Goal: Task Accomplishment & Management: Complete application form

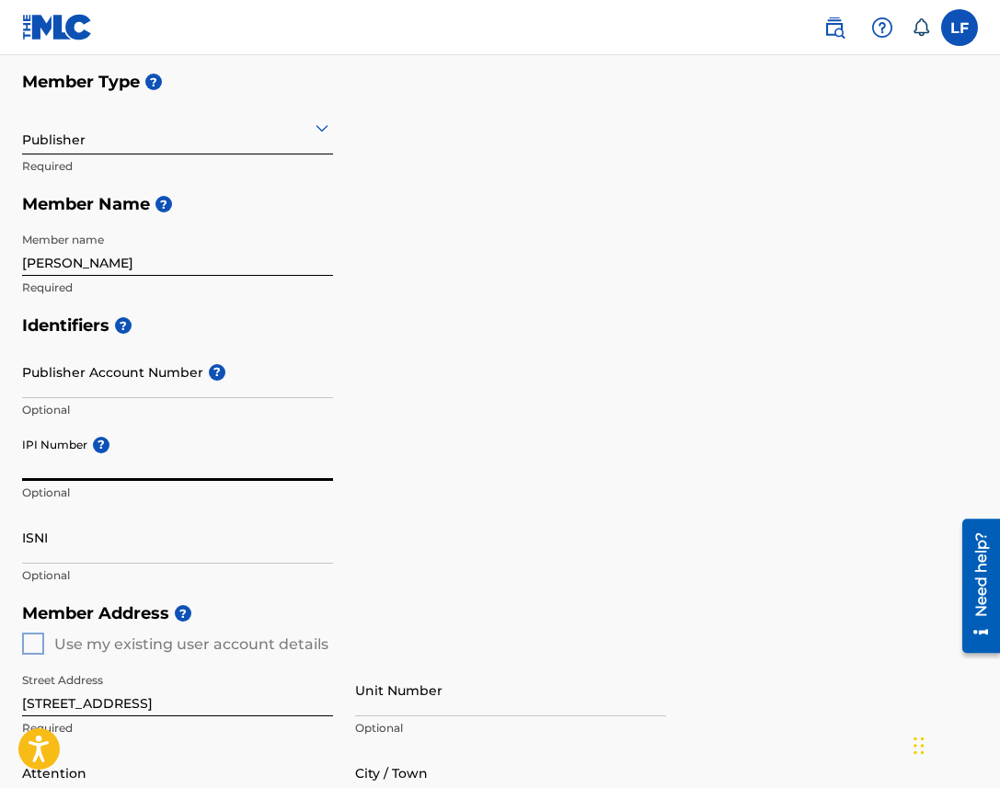
paste input "1308471854"
type input "1308471854"
click at [444, 474] on div "Identifiers ? Publisher Account Number ? Optional IPI Number ? 1308471854 Optio…" at bounding box center [500, 450] width 956 height 288
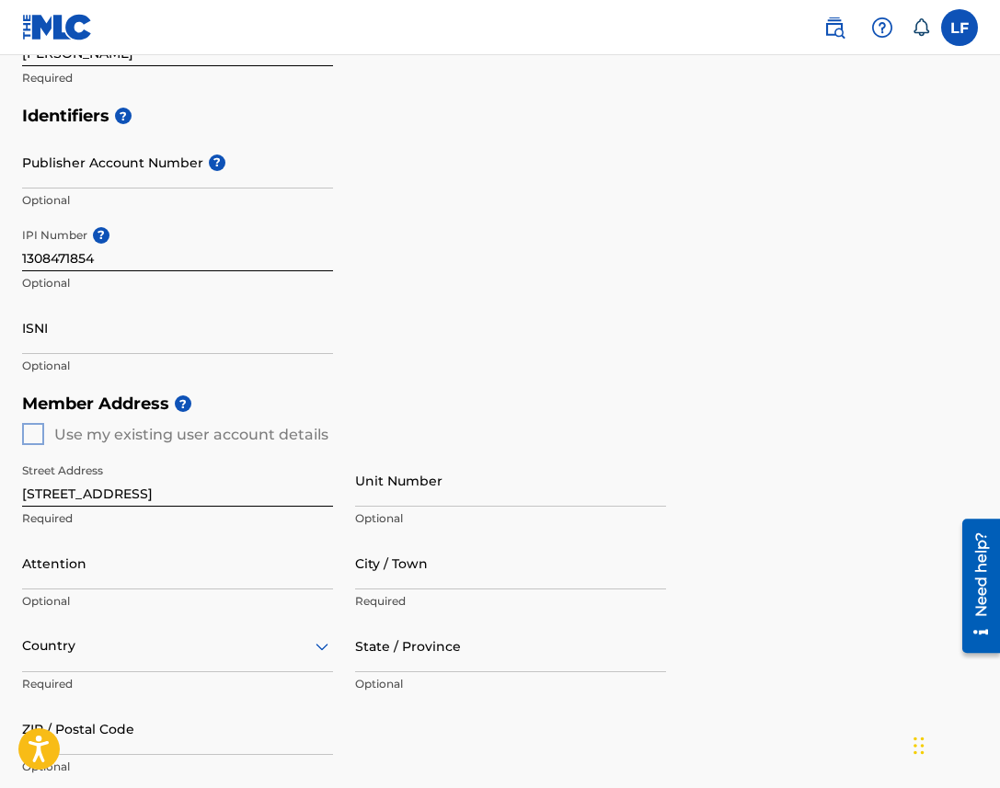
scroll to position [360, 0]
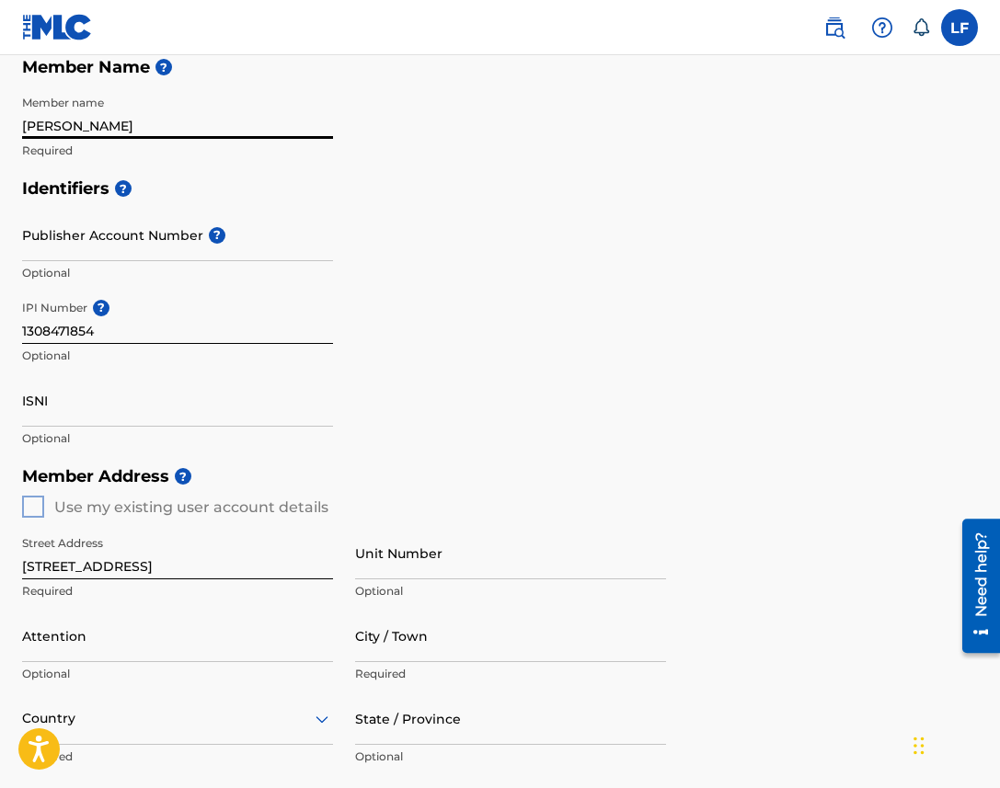
drag, startPoint x: 137, startPoint y: 123, endPoint x: 27, endPoint y: 123, distance: 110.4
click at [28, 123] on input "[PERSON_NAME]" at bounding box center [177, 112] width 311 height 52
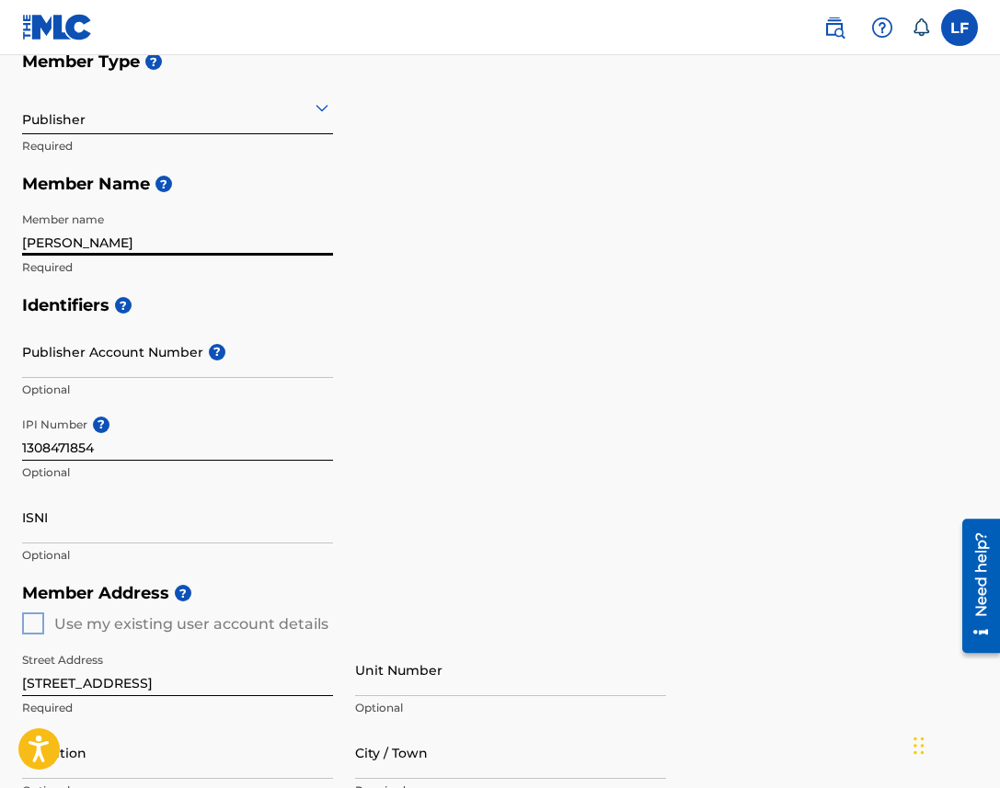
scroll to position [239, 0]
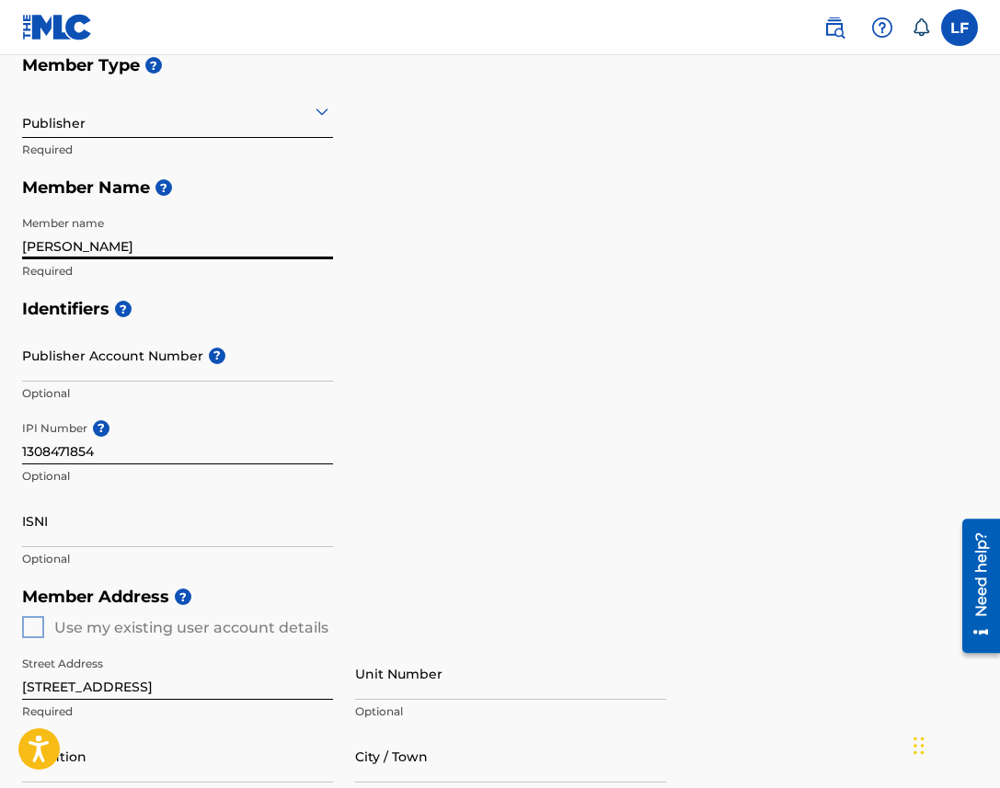
click at [23, 245] on input "[PERSON_NAME]" at bounding box center [177, 233] width 311 height 52
type input "Lowly Dreamer"
click at [388, 362] on div "Identifiers ? Publisher Account Number ? Optional IPI Number ? 1308471854 Optio…" at bounding box center [500, 434] width 956 height 288
click at [109, 371] on input "Publisher Account Number ?" at bounding box center [177, 355] width 311 height 52
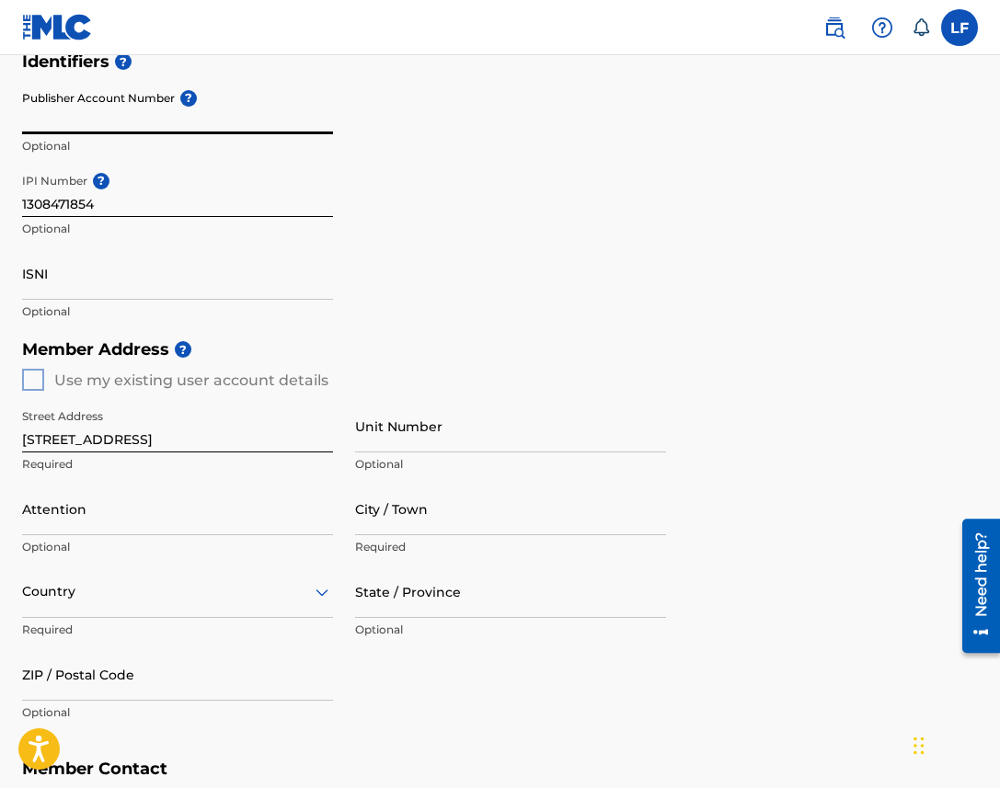
scroll to position [500, 0]
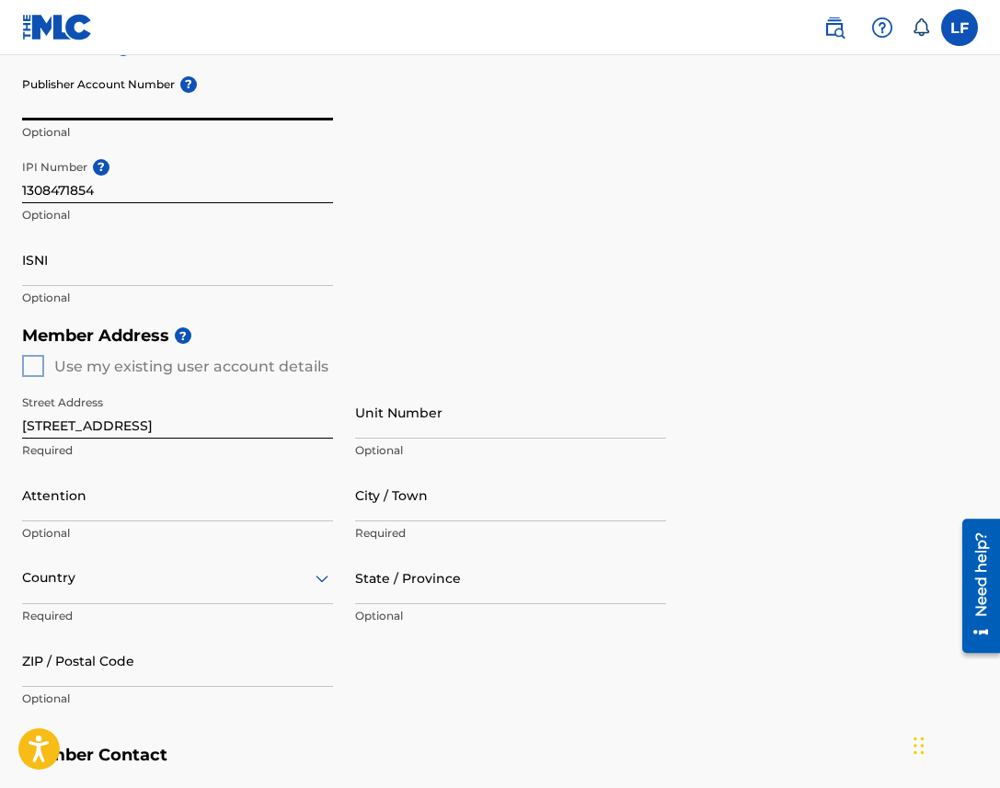
click at [166, 510] on input "Attention" at bounding box center [177, 495] width 311 height 52
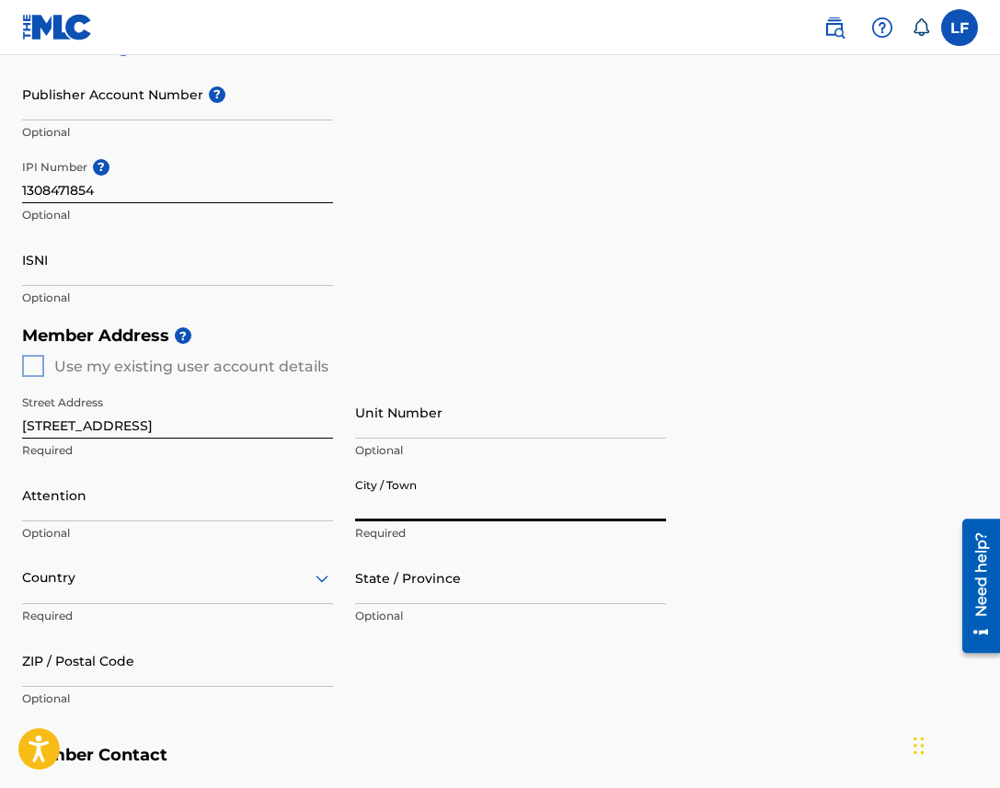
click at [405, 500] on input "City / Town" at bounding box center [510, 495] width 311 height 52
type input "[GEOGRAPHIC_DATA]"
type input "[PERSON_NAME]"
type input "[GEOGRAPHIC_DATA]"
type input "[US_STATE]"
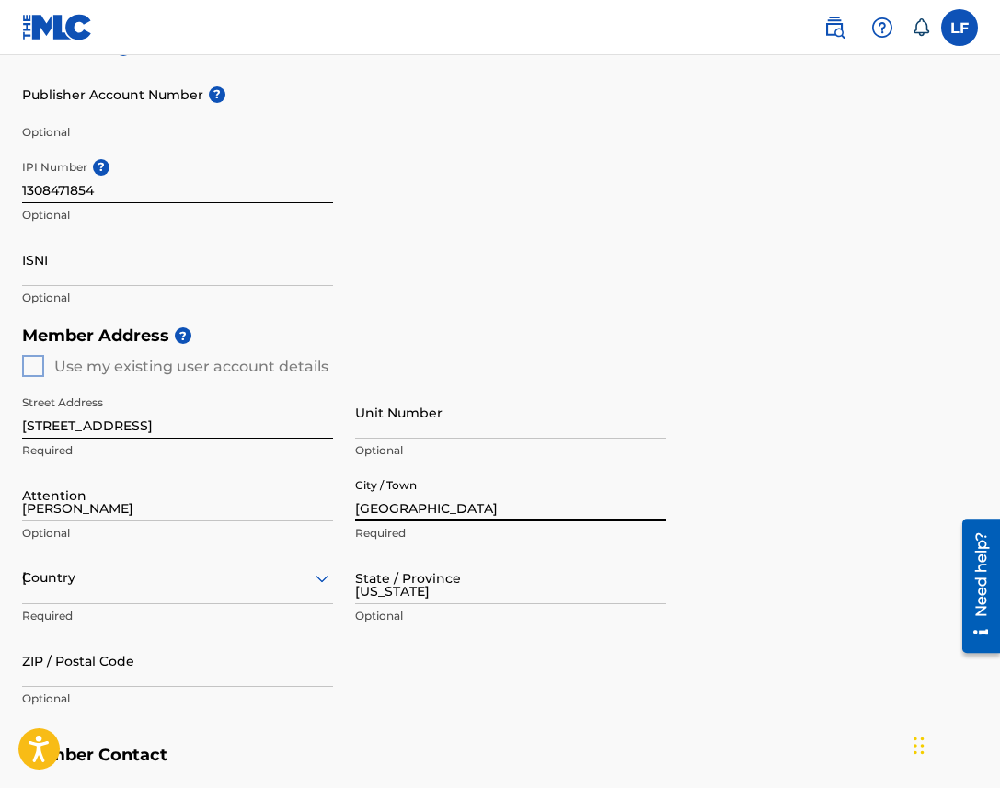
type input "91106"
type input "1"
type input "626"
type input "4370920"
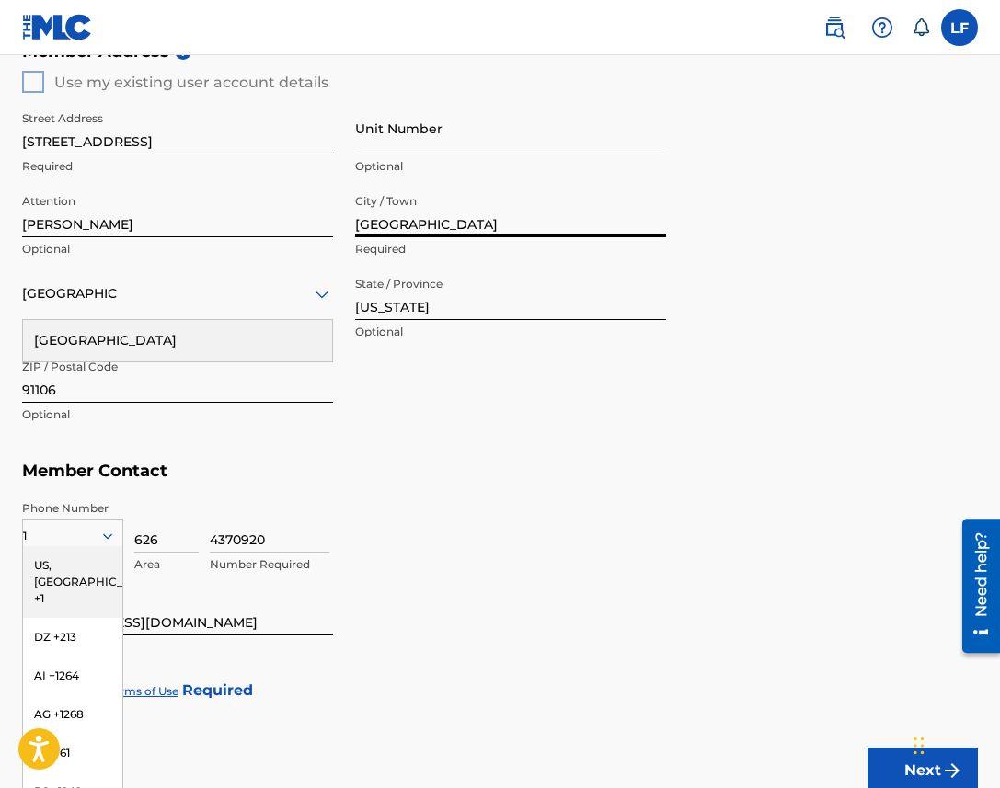
scroll to position [778, 0]
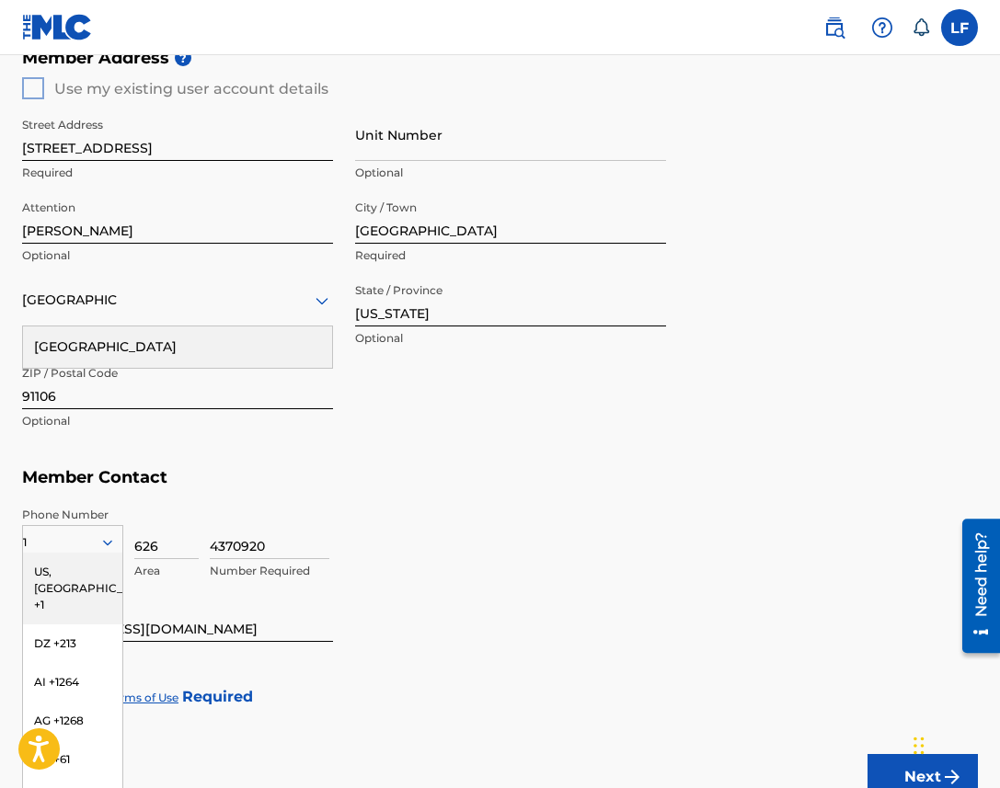
click at [126, 352] on div "[GEOGRAPHIC_DATA]" at bounding box center [177, 346] width 309 height 41
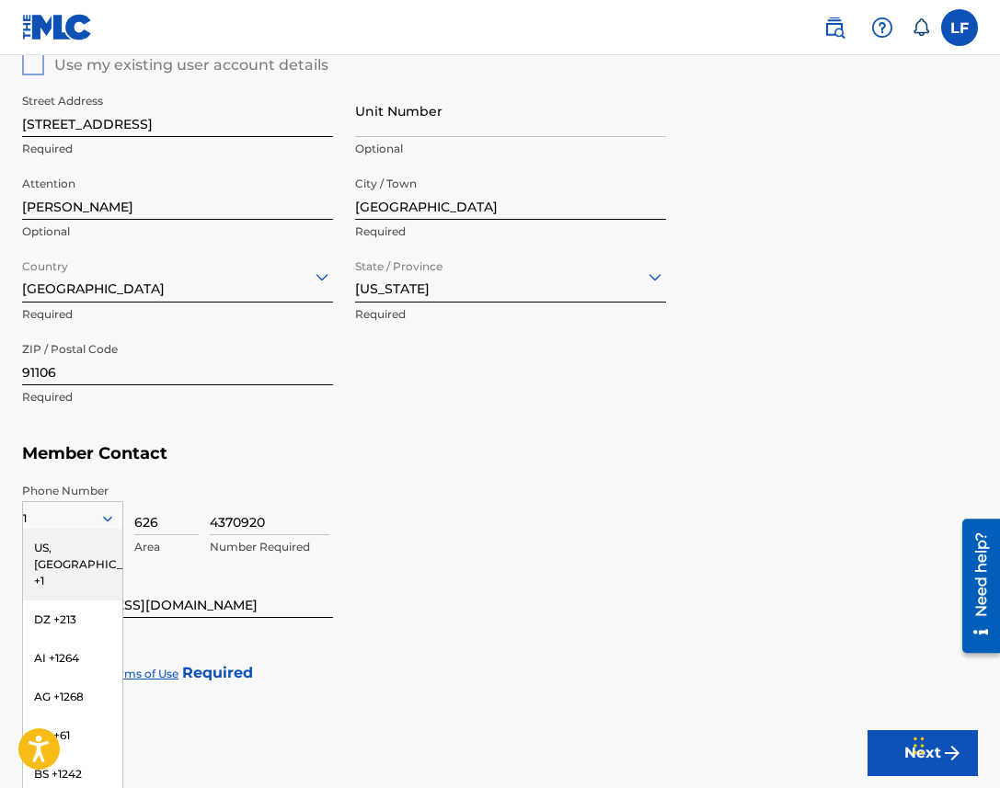
scroll to position [803, 0]
click at [80, 544] on div "US, [GEOGRAPHIC_DATA] +1" at bounding box center [72, 564] width 99 height 72
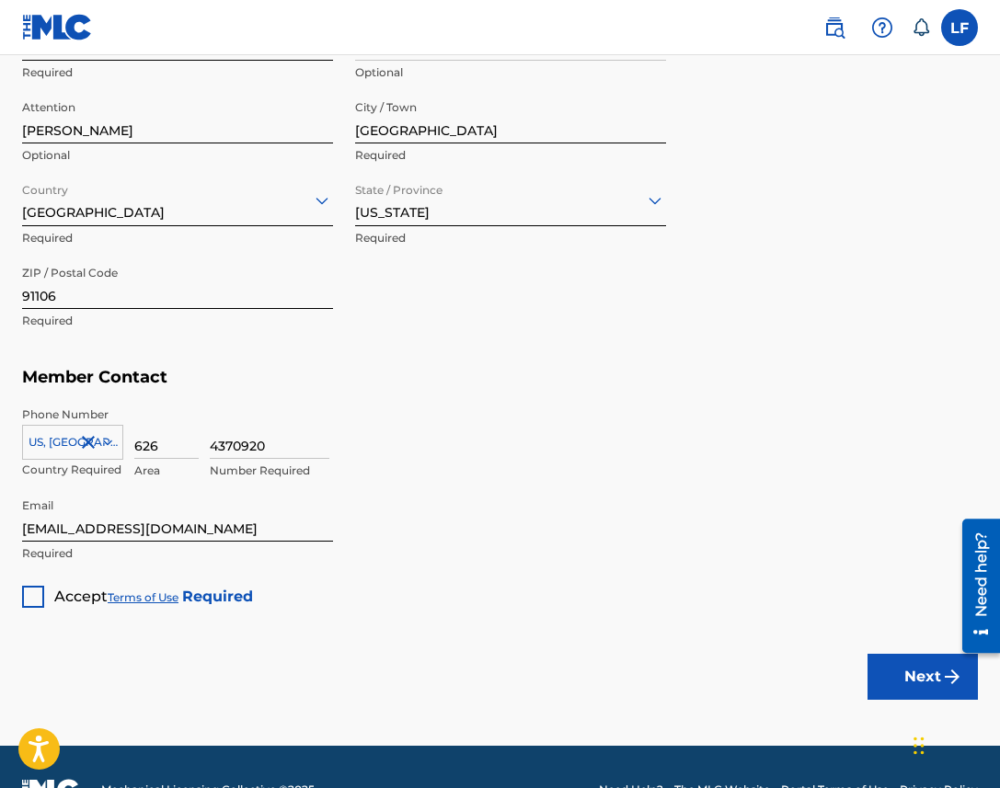
scroll to position [923, 0]
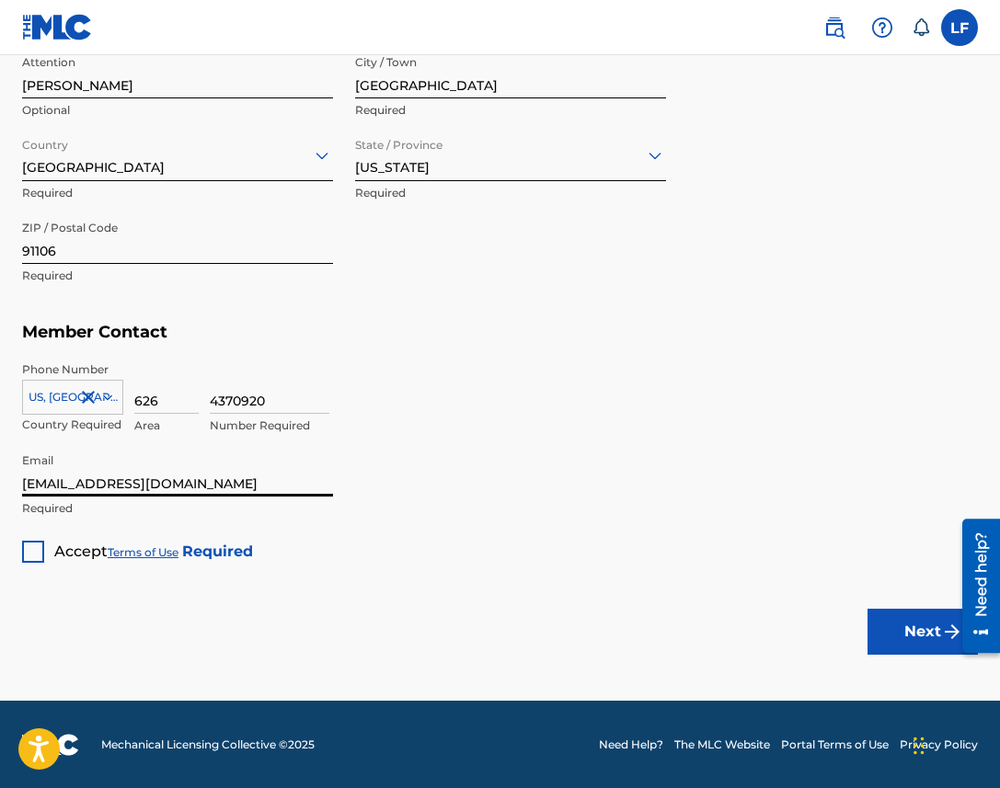
drag, startPoint x: 114, startPoint y: 482, endPoint x: -35, endPoint y: 482, distance: 149.0
type input "[EMAIL_ADDRESS][DOMAIN_NAME]"
click at [31, 545] on div at bounding box center [33, 552] width 22 height 22
click at [890, 624] on button "Next" at bounding box center [922, 632] width 110 height 46
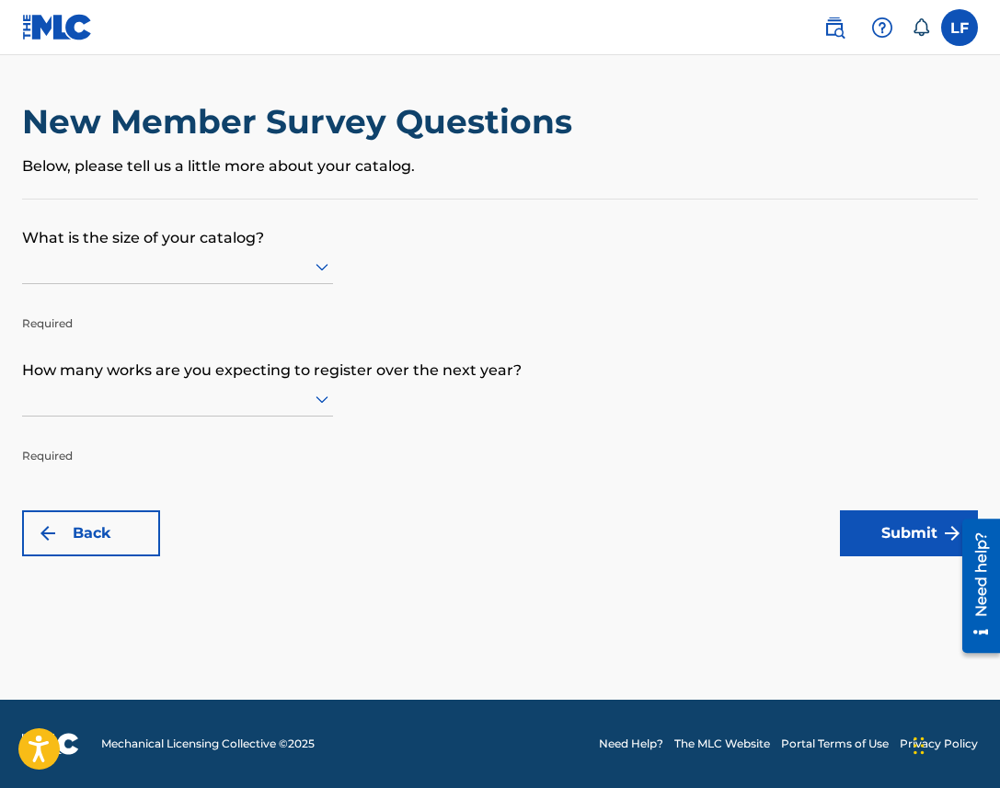
click at [315, 267] on icon at bounding box center [322, 267] width 22 height 22
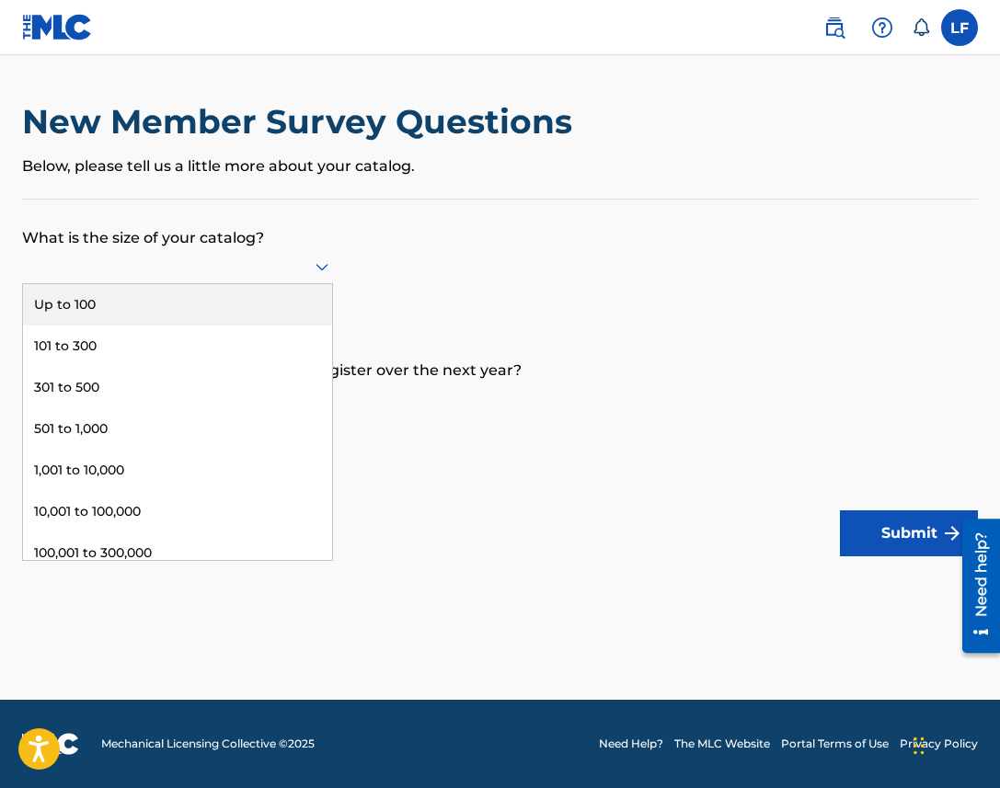
click at [260, 312] on div "Up to 100" at bounding box center [177, 304] width 309 height 41
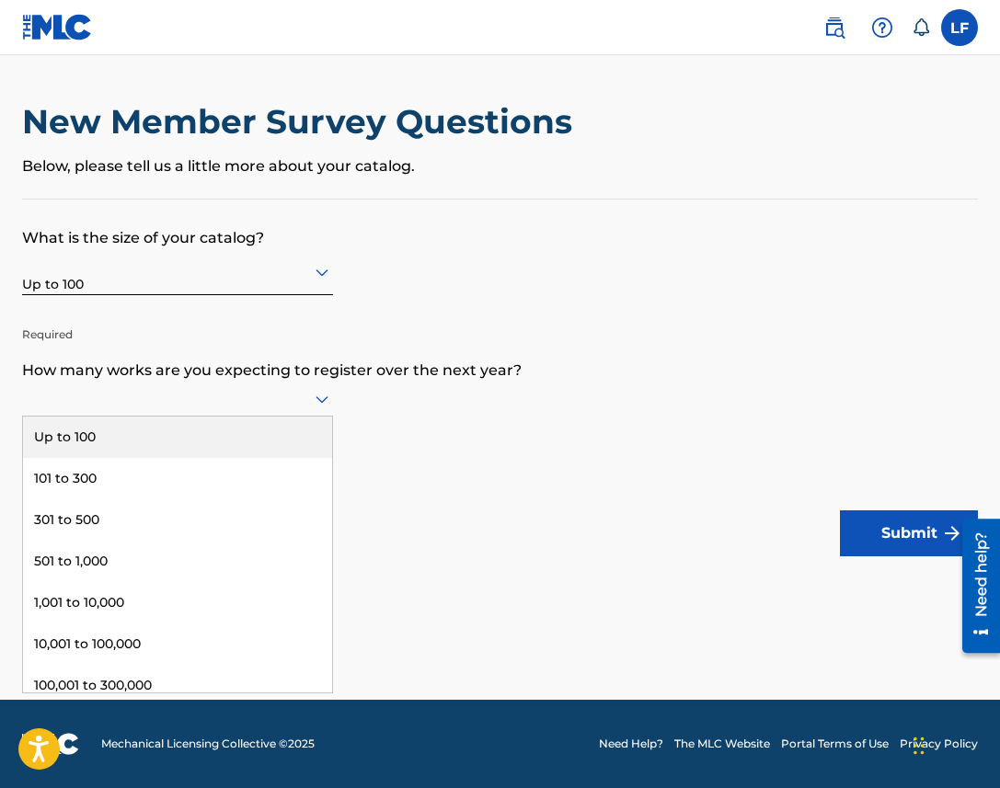
click at [319, 399] on icon at bounding box center [321, 399] width 13 height 7
click at [249, 429] on div "Up to 100" at bounding box center [177, 437] width 309 height 41
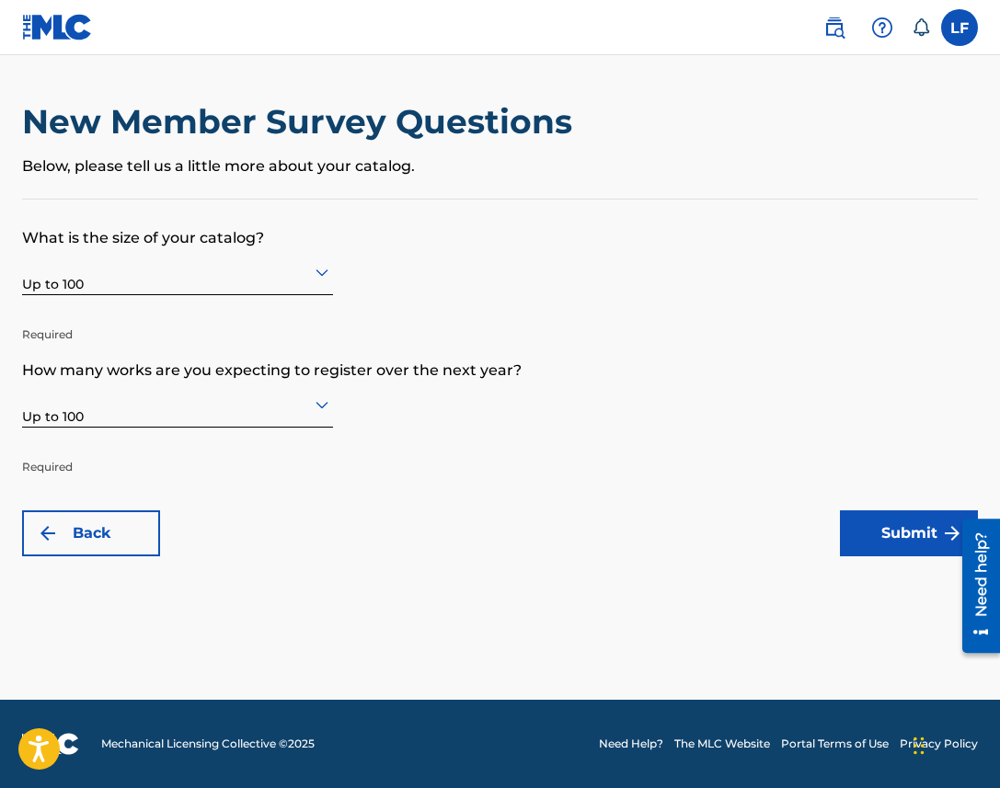
click at [870, 522] on button "Submit" at bounding box center [909, 533] width 138 height 46
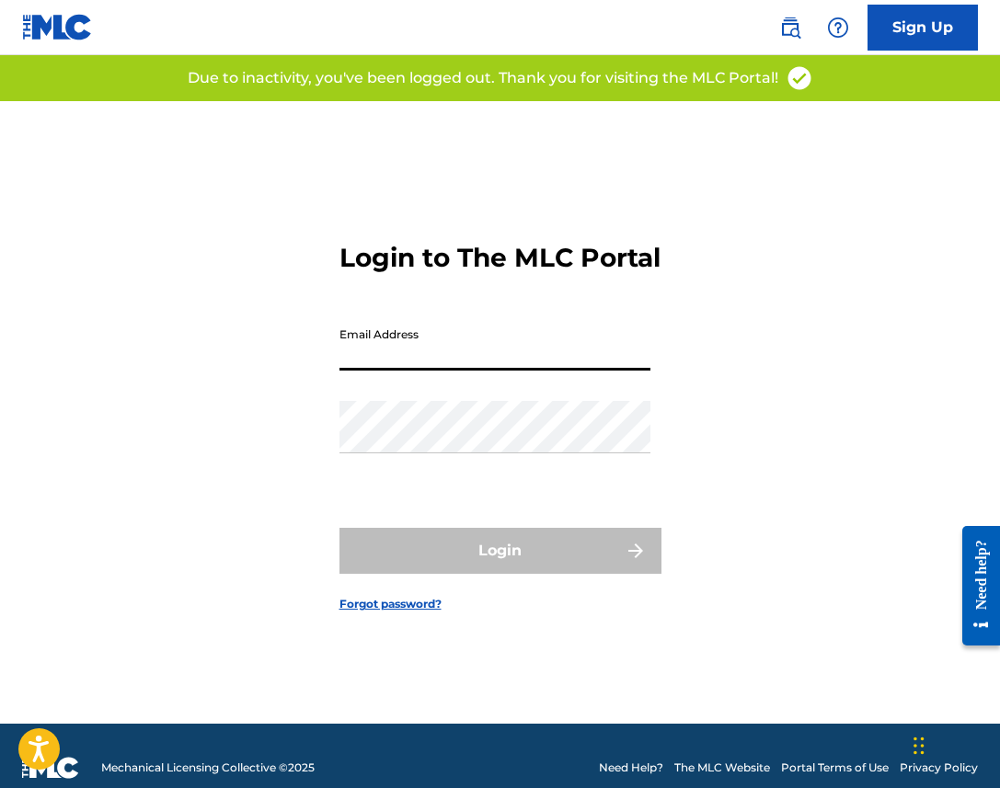
click at [416, 371] on input "Email Address" at bounding box center [494, 344] width 311 height 52
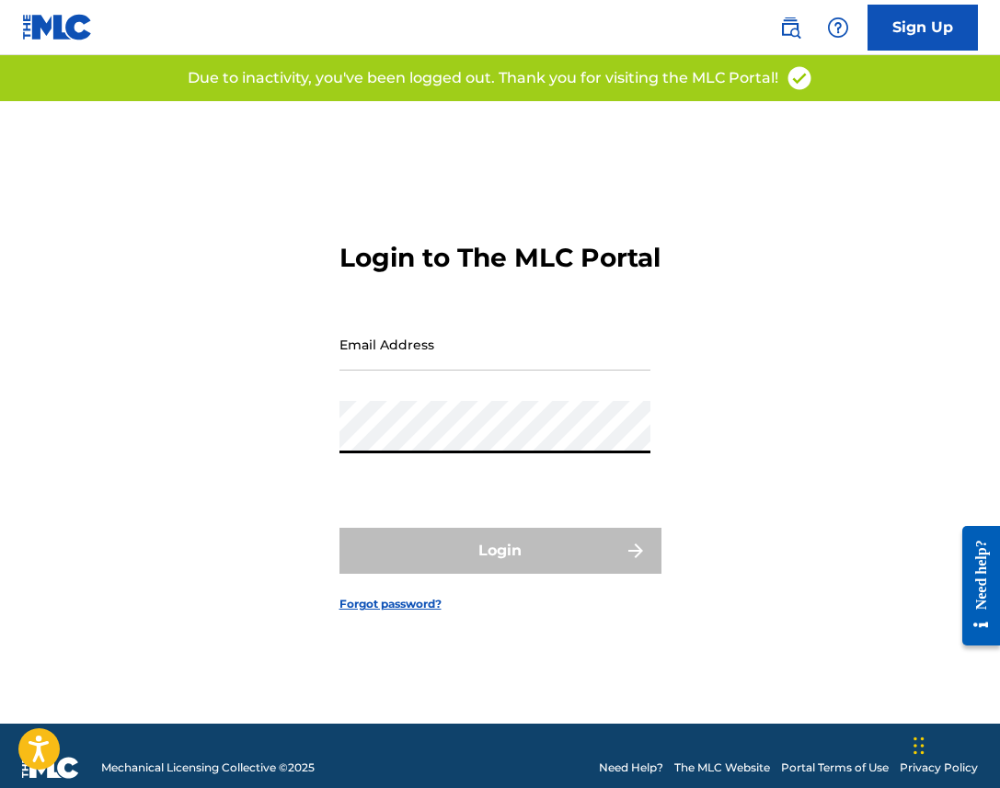
click at [225, 332] on div "Login to The MLC Portal Email Address Password Login Forgot password?" at bounding box center [500, 412] width 1000 height 623
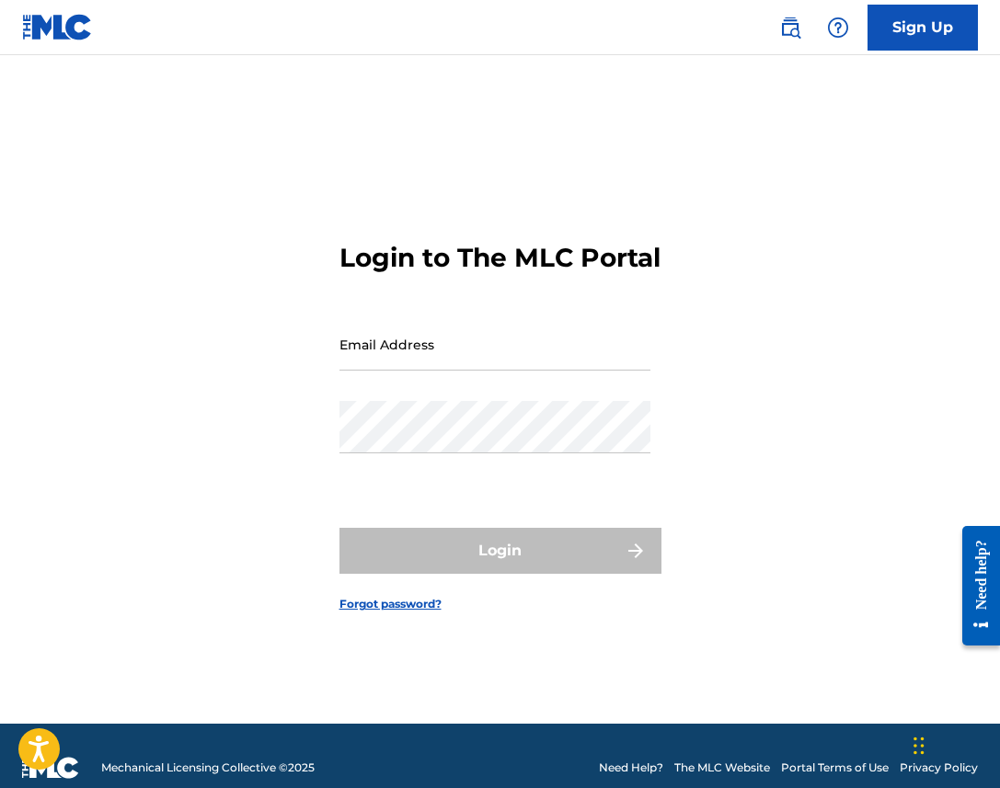
click at [429, 371] on input "Email Address" at bounding box center [494, 344] width 311 height 52
type input "[EMAIL_ADDRESS][DOMAIN_NAME]"
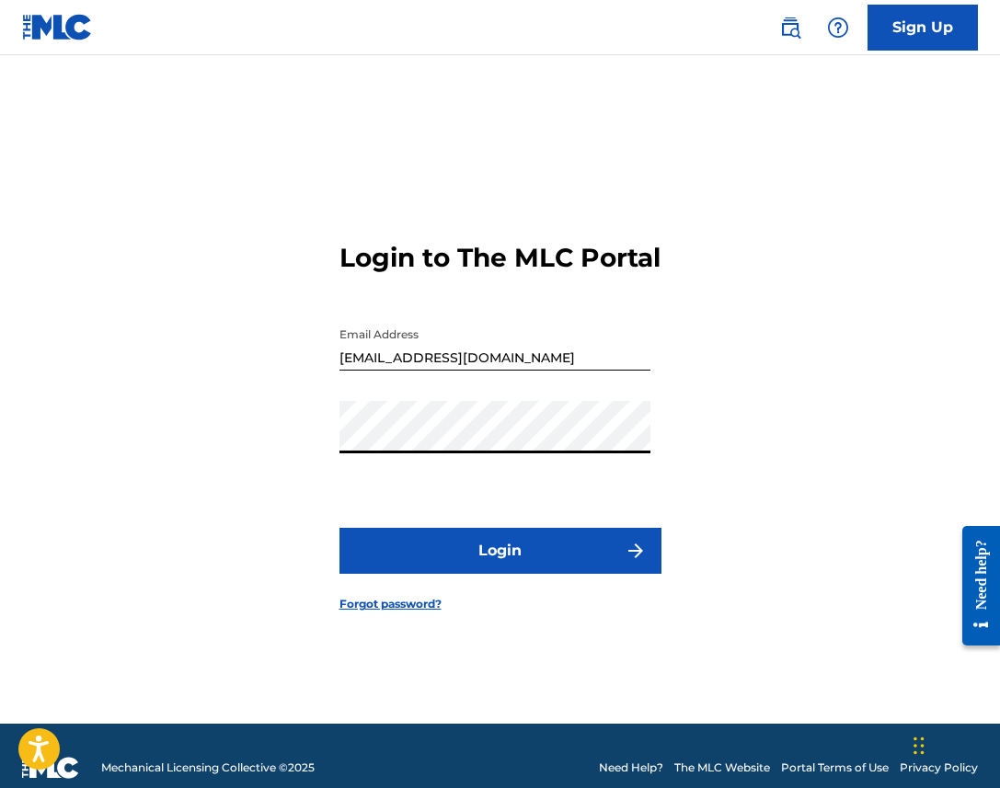
click at [411, 568] on button "Login" at bounding box center [500, 551] width 322 height 46
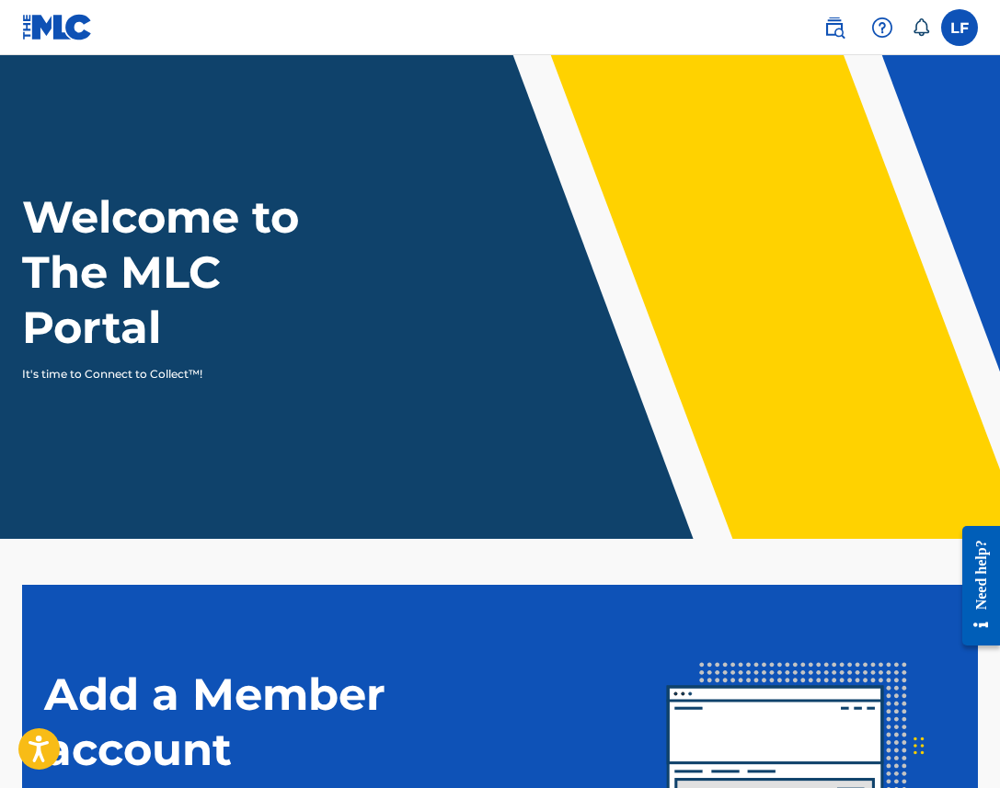
click at [957, 26] on label at bounding box center [959, 27] width 37 height 37
click at [959, 28] on input "[PERSON_NAME] [PERSON_NAME][EMAIL_ADDRESS][DOMAIN_NAME] Notification Preference…" at bounding box center [959, 28] width 0 height 0
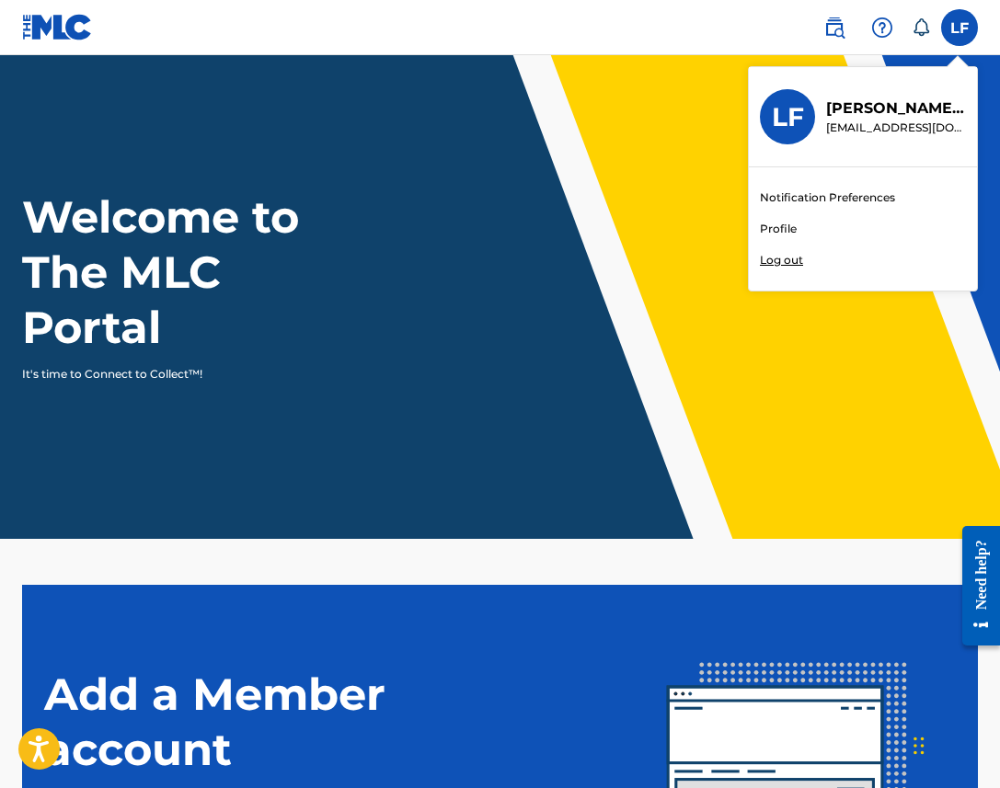
click at [775, 235] on link "Profile" at bounding box center [778, 229] width 37 height 17
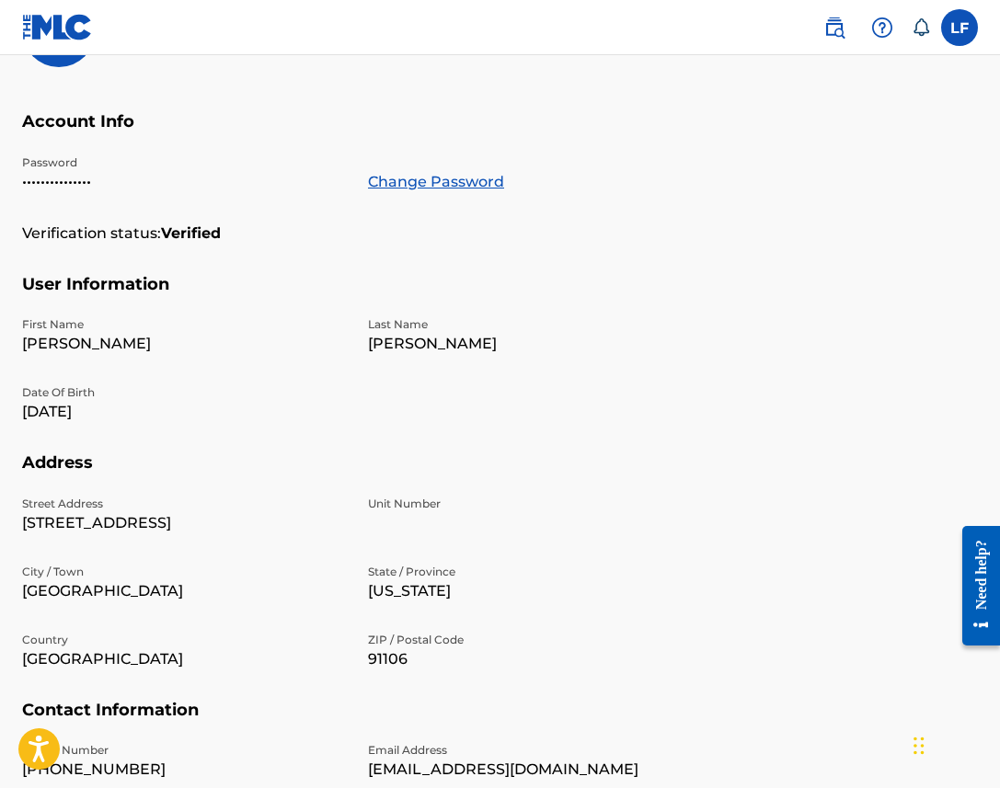
scroll to position [296, 0]
click at [68, 179] on p "•••••••••••••••" at bounding box center [184, 181] width 324 height 22
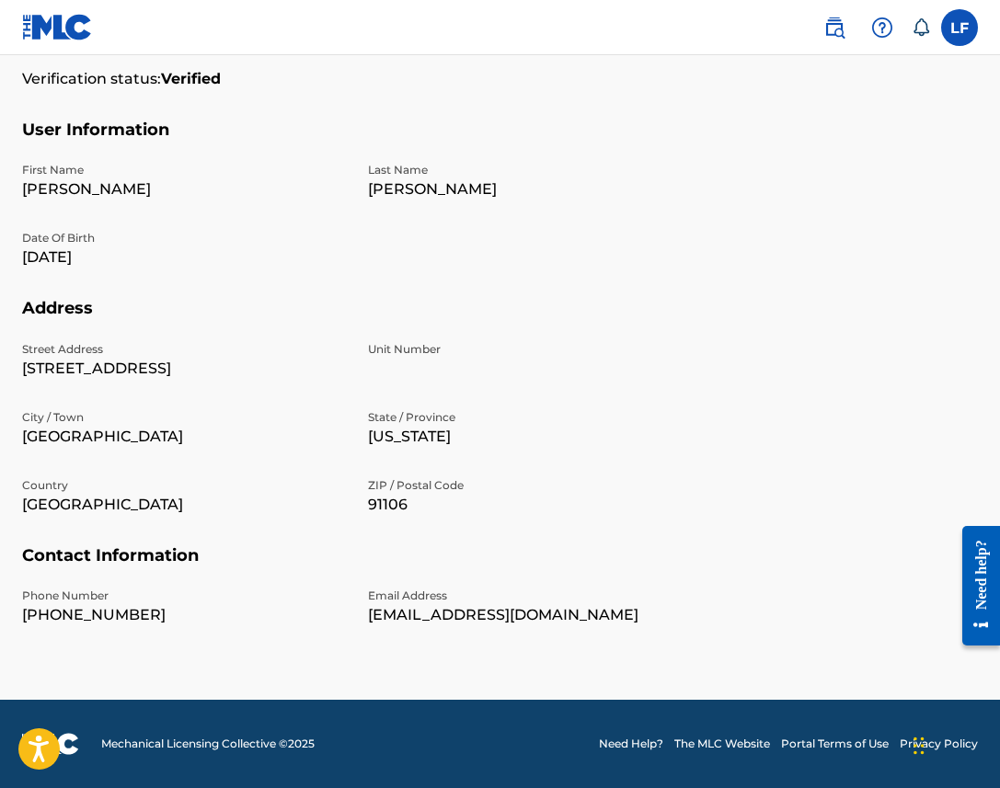
scroll to position [0, 0]
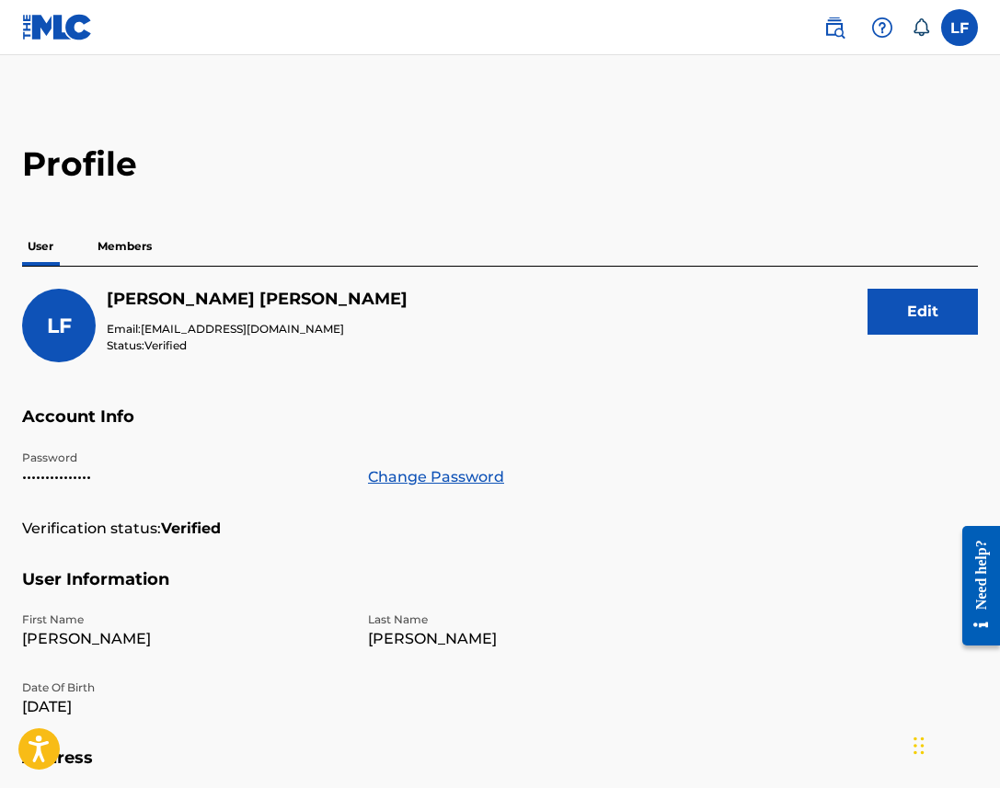
click at [134, 250] on p "Members" at bounding box center [124, 246] width 65 height 39
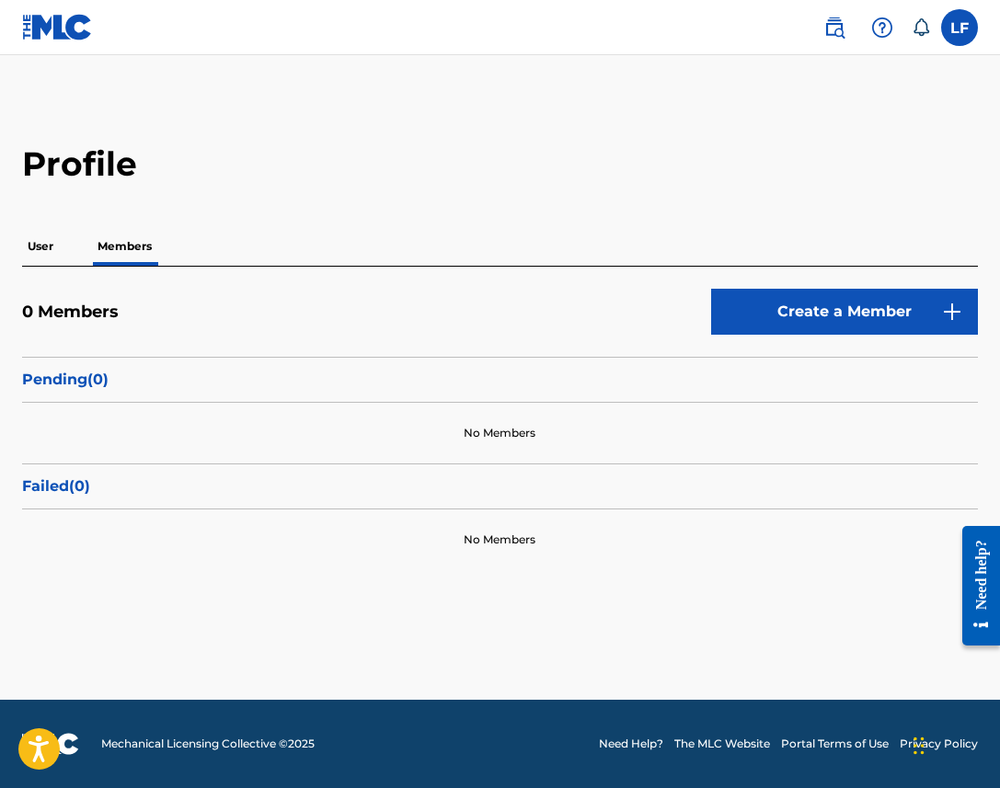
click at [773, 307] on link "Create a Member" at bounding box center [844, 312] width 267 height 46
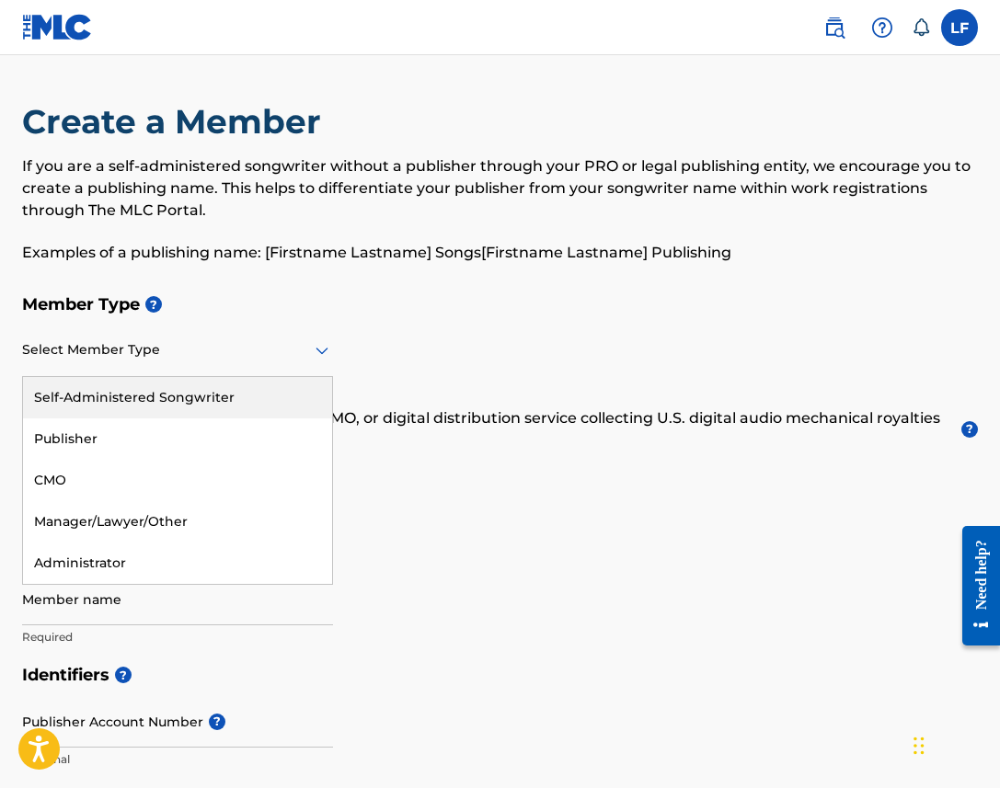
click at [282, 340] on div at bounding box center [177, 349] width 311 height 23
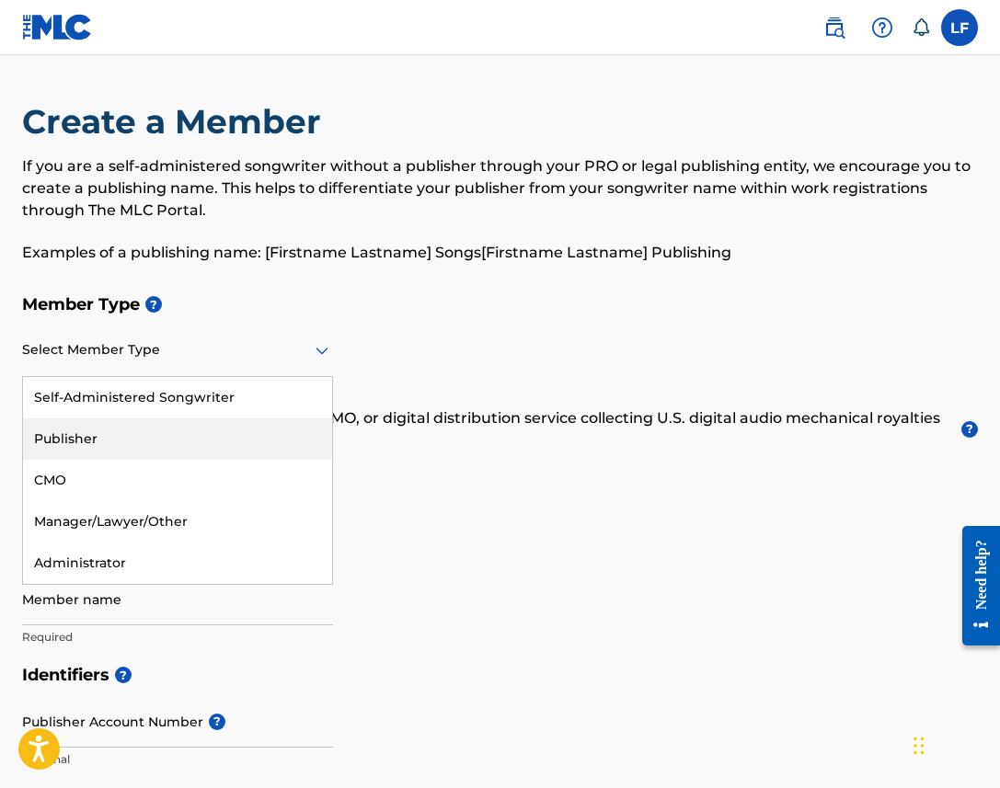
click at [170, 444] on div "Publisher" at bounding box center [177, 438] width 309 height 41
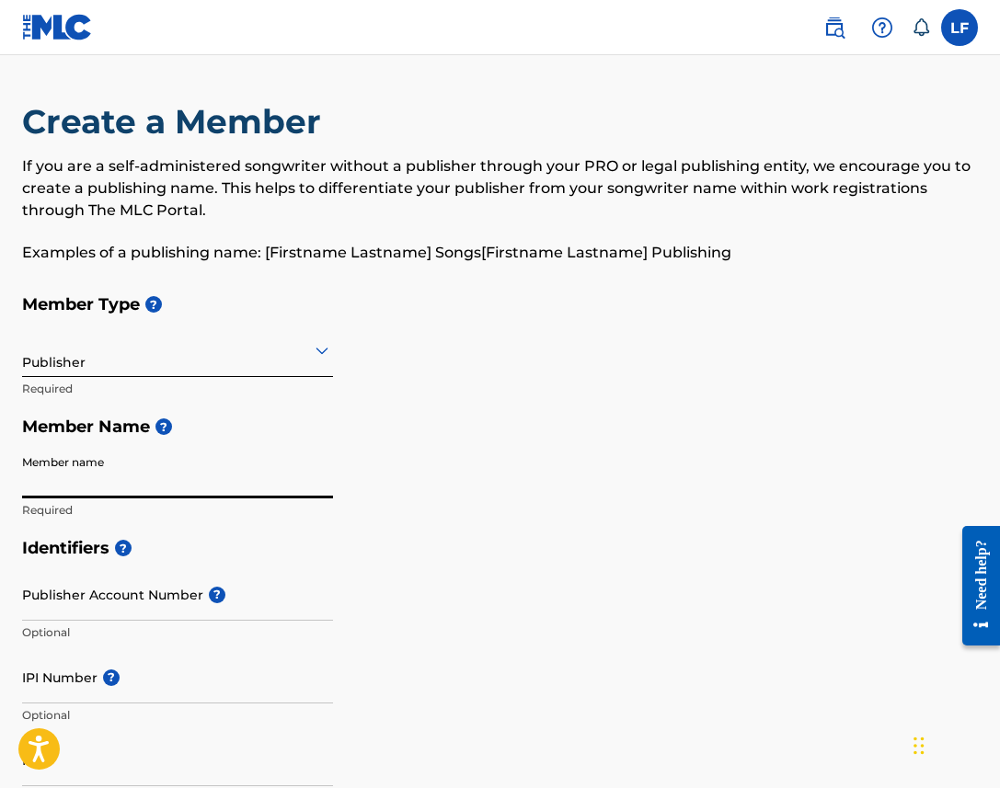
click at [84, 484] on input "Member name" at bounding box center [177, 472] width 311 height 52
type input "[PERSON_NAME]"
type input "[STREET_ADDRESS]"
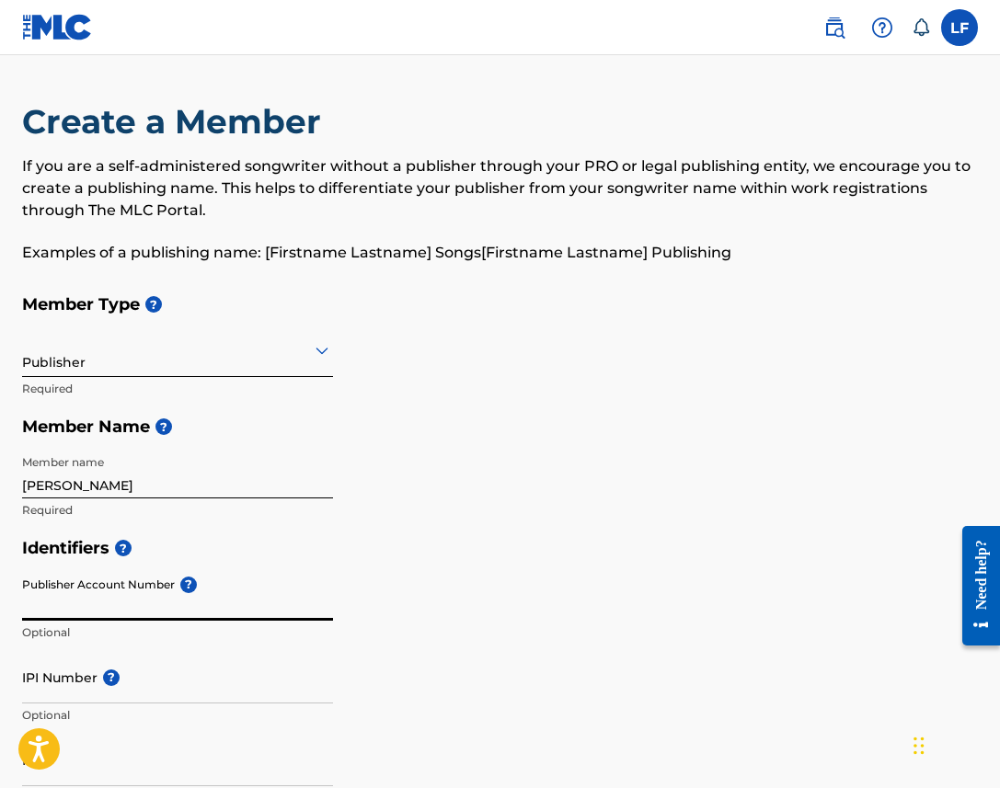
click at [107, 601] on input "Publisher Account Number ?" at bounding box center [177, 594] width 311 height 52
paste input "1308471854"
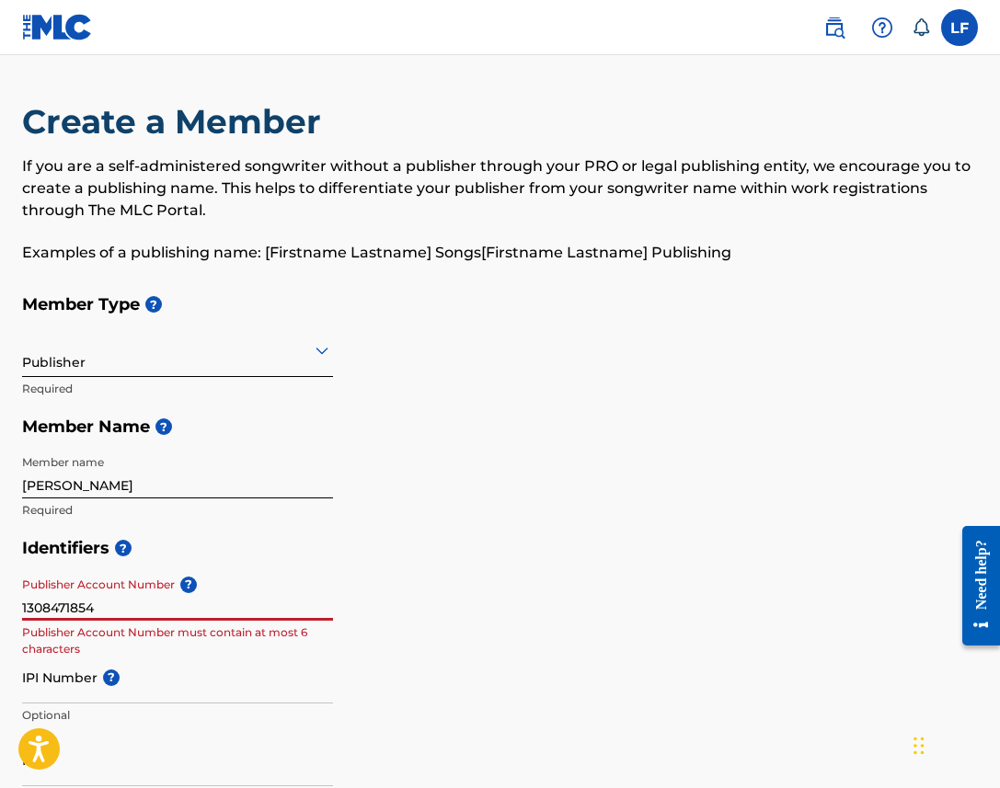
type input "1308471854"
click at [78, 688] on input "IPI Number ?" at bounding box center [177, 677] width 311 height 52
paste input "1308471854"
type input "1308471854"
drag, startPoint x: 101, startPoint y: 611, endPoint x: -54, endPoint y: 607, distance: 155.5
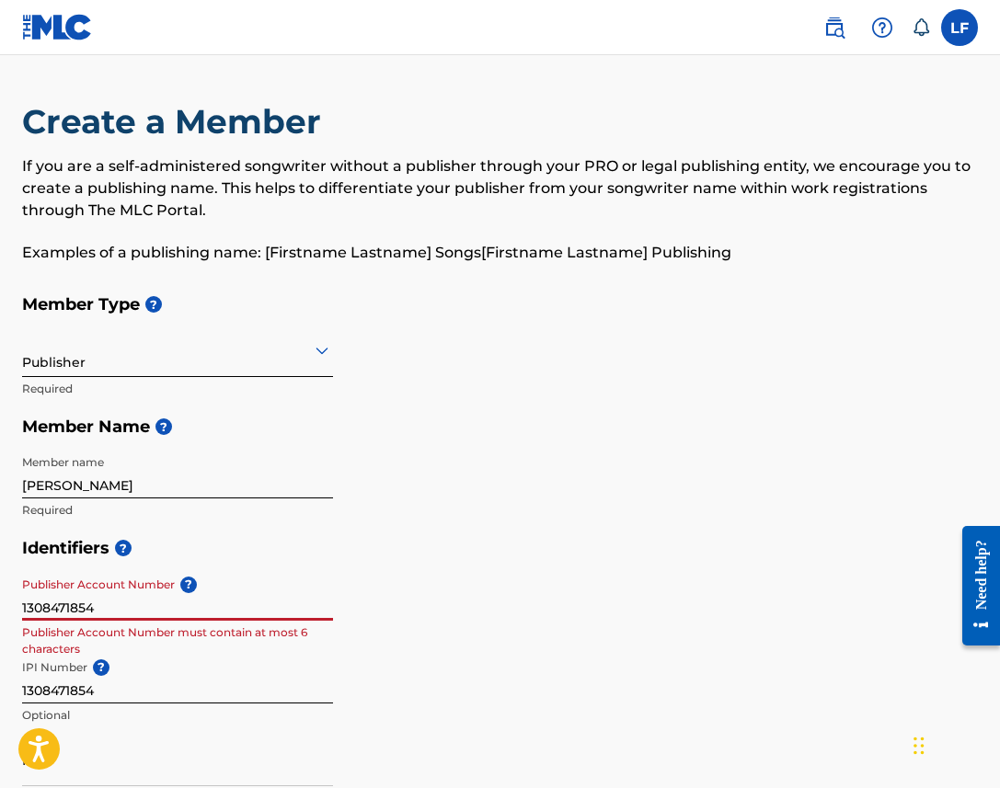
click at [0, 607] on html "Accessibility Screen-Reader Guide, Feedback, and Issue Reporting | New window L…" at bounding box center [500, 394] width 1000 height 788
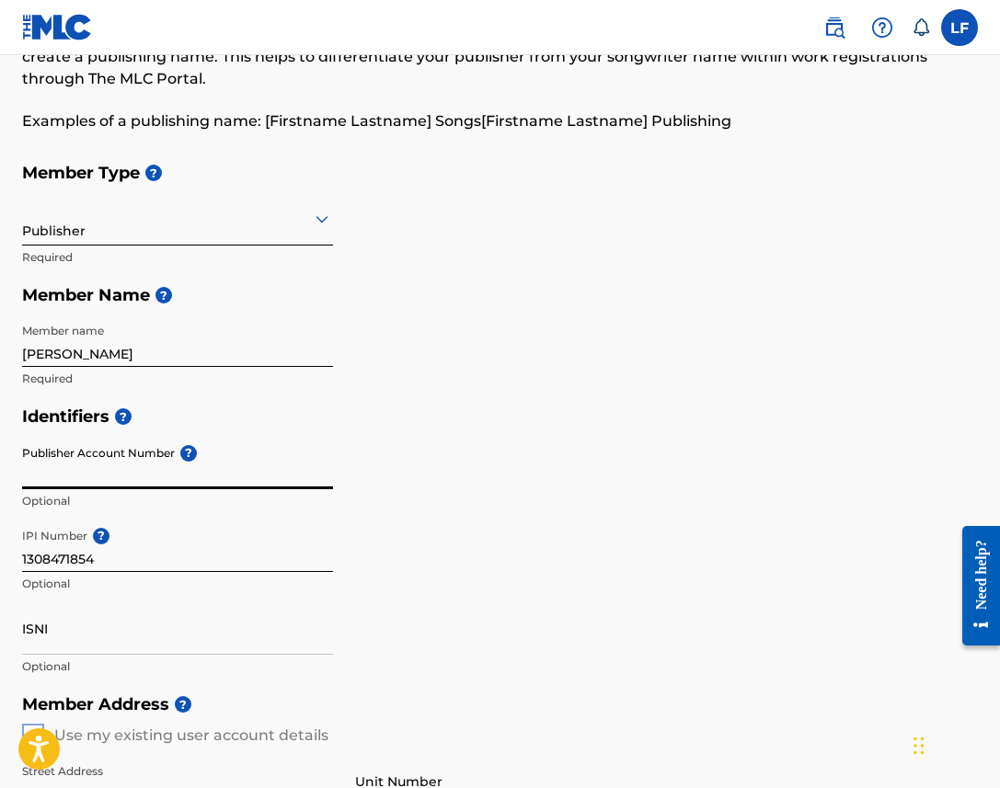
scroll to position [136, 0]
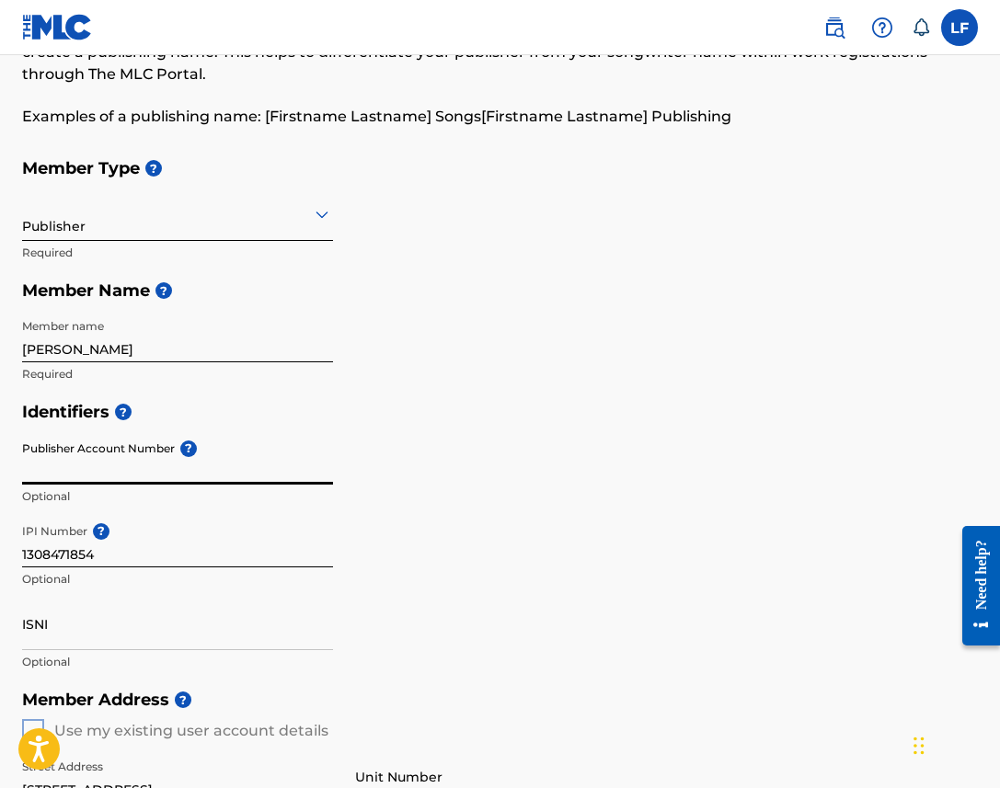
paste input "1308471854"
type input "1308471854"
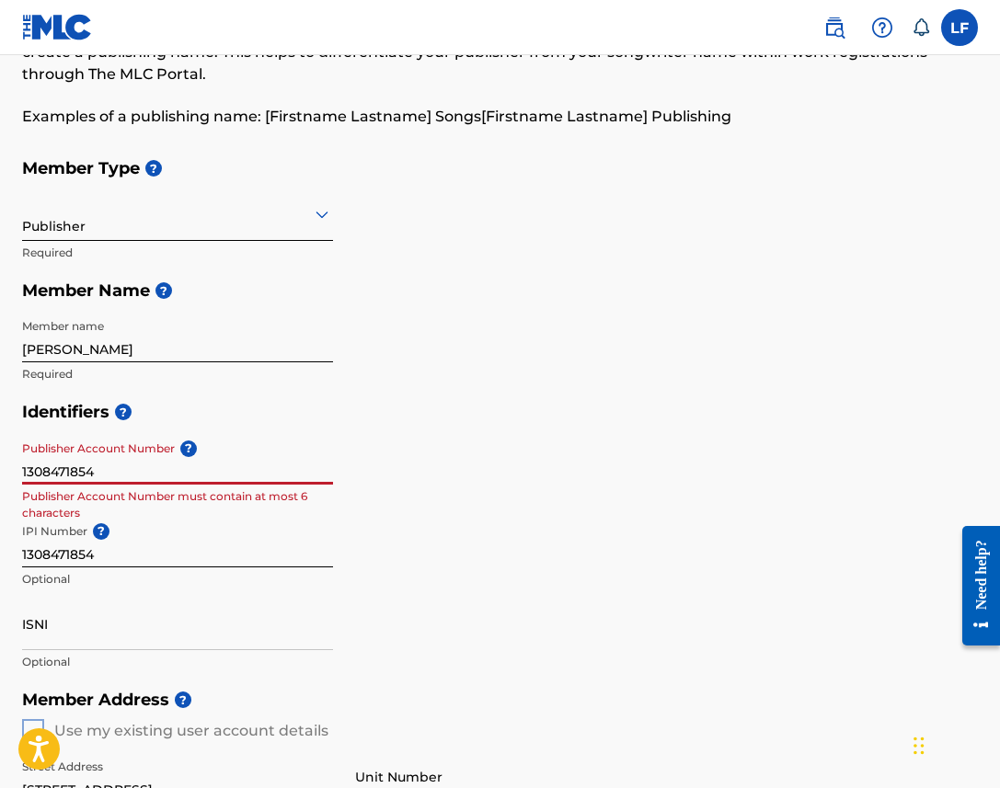
click at [28, 459] on input "1308471854" at bounding box center [177, 458] width 311 height 52
click at [47, 463] on input "1308471854" at bounding box center [177, 458] width 311 height 52
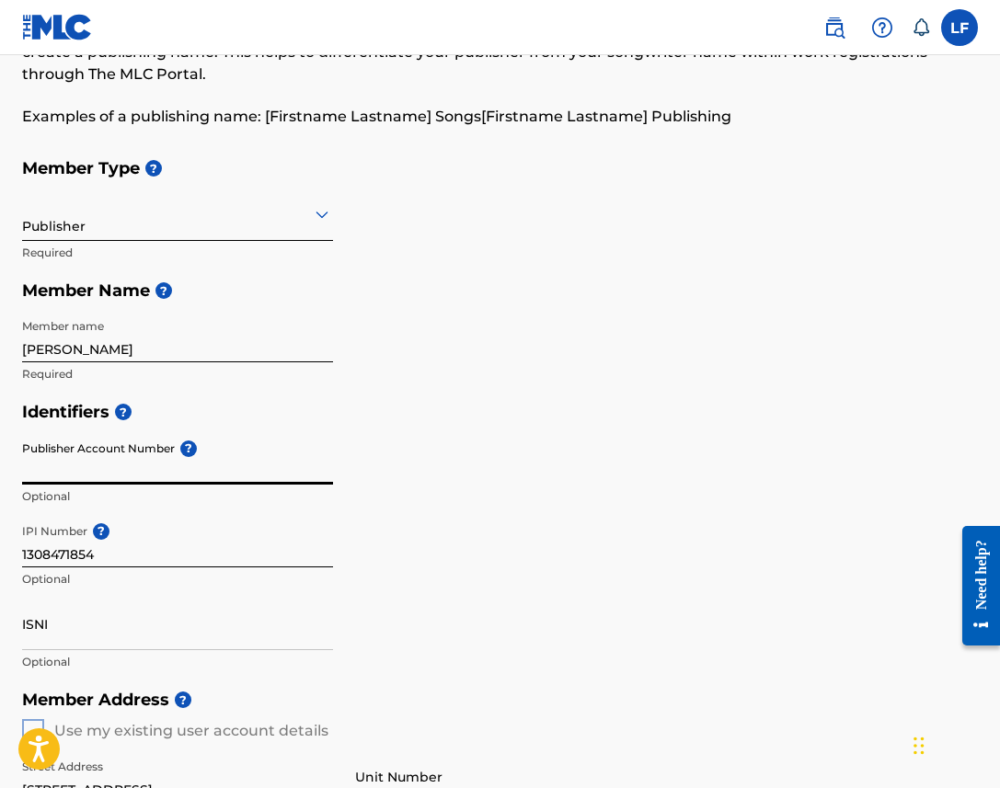
paste input "1308471854"
type input "1308471854"
click at [65, 473] on input "1308471854" at bounding box center [177, 458] width 311 height 52
paste input "7951884"
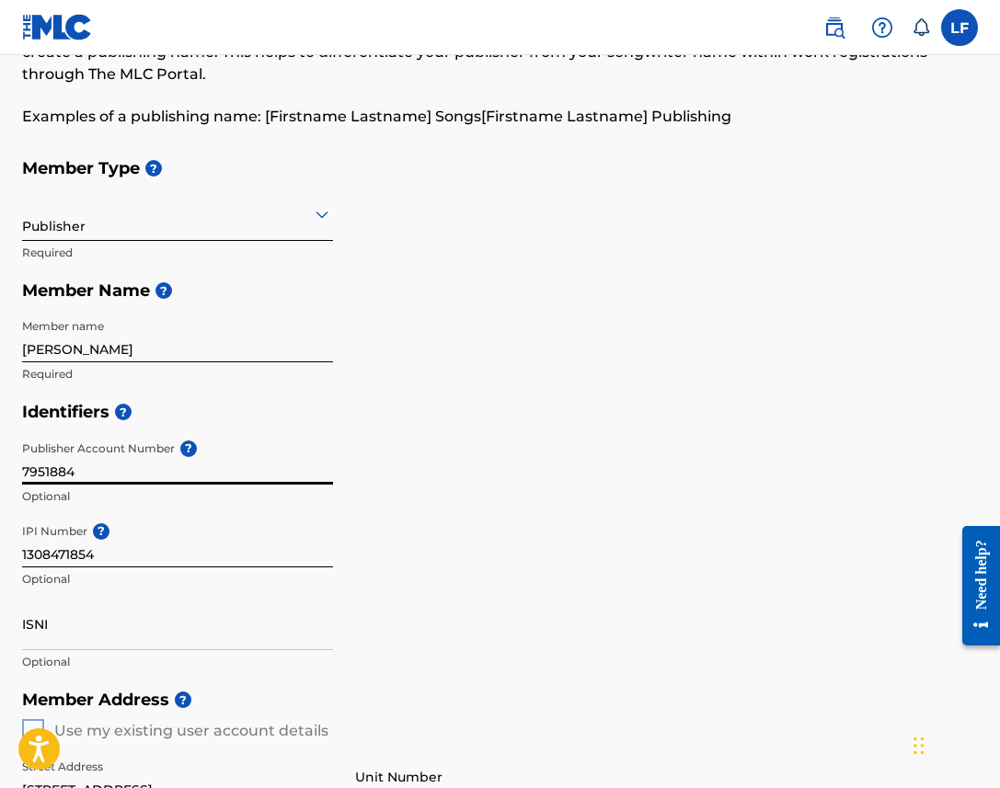
type input "7951884"
click at [441, 468] on div "Identifiers ? Publisher Account Number ? 7951884 Optional IPI Number ? 13084718…" at bounding box center [500, 537] width 956 height 288
click at [59, 470] on input "7951884" at bounding box center [177, 458] width 311 height 52
click at [567, 616] on div "Identifiers ? Publisher Account Number ? Optional IPI Number ? 1308471854 Optio…" at bounding box center [500, 537] width 956 height 288
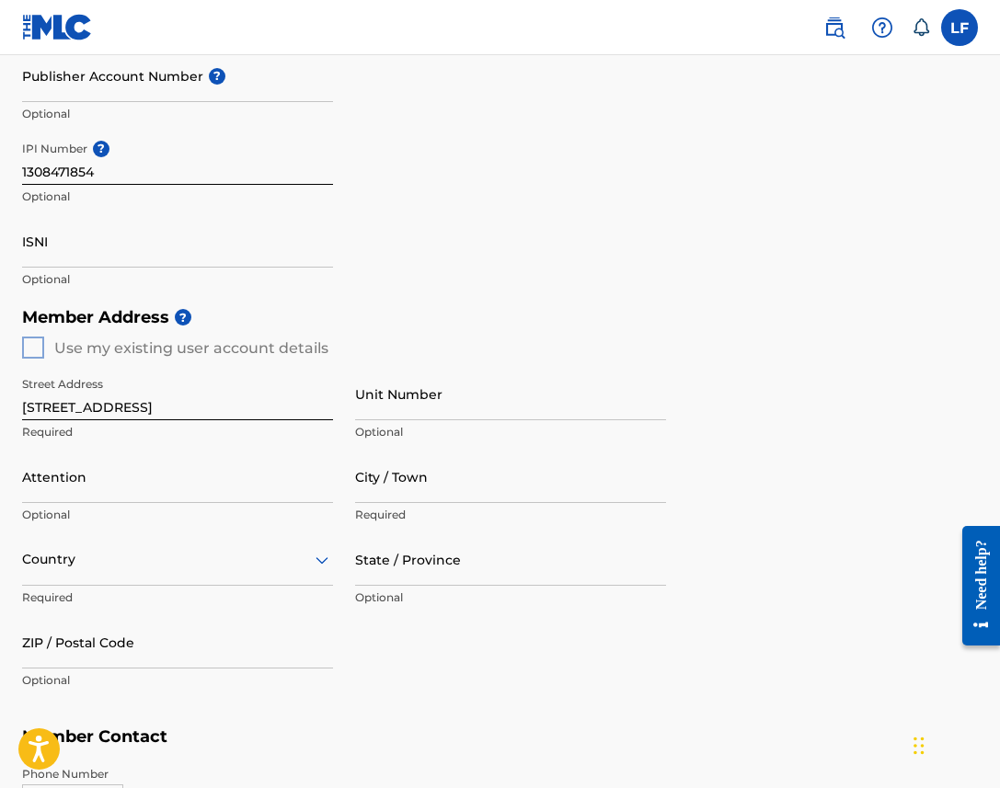
scroll to position [532, 0]
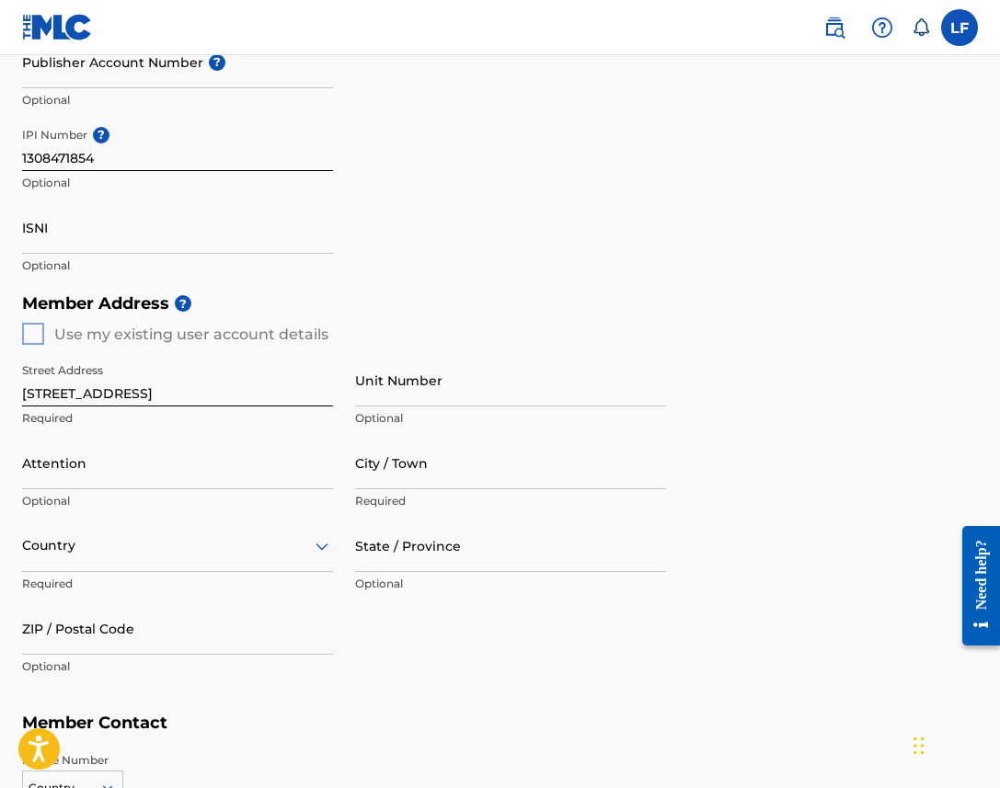
click at [367, 465] on input "City / Town" at bounding box center [510, 463] width 311 height 52
type input "[GEOGRAPHIC_DATA]"
type input "[PERSON_NAME]"
type input "[GEOGRAPHIC_DATA]"
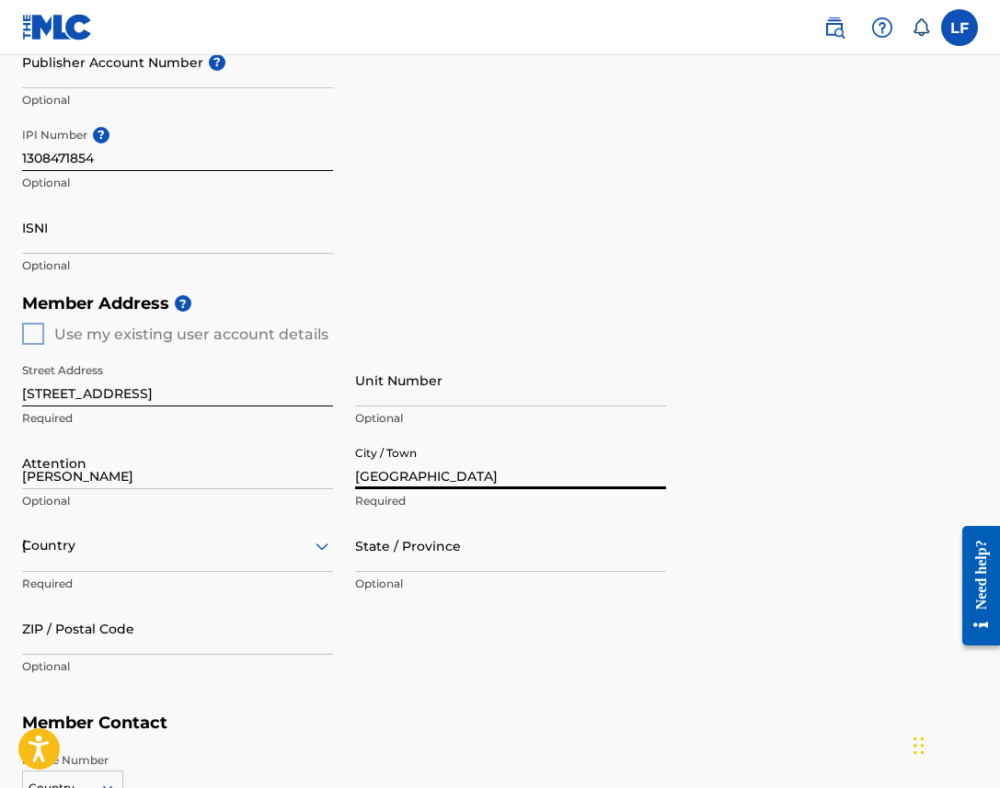
type input "[US_STATE]"
type input "91106"
type input "1"
type input "626"
type input "4370920"
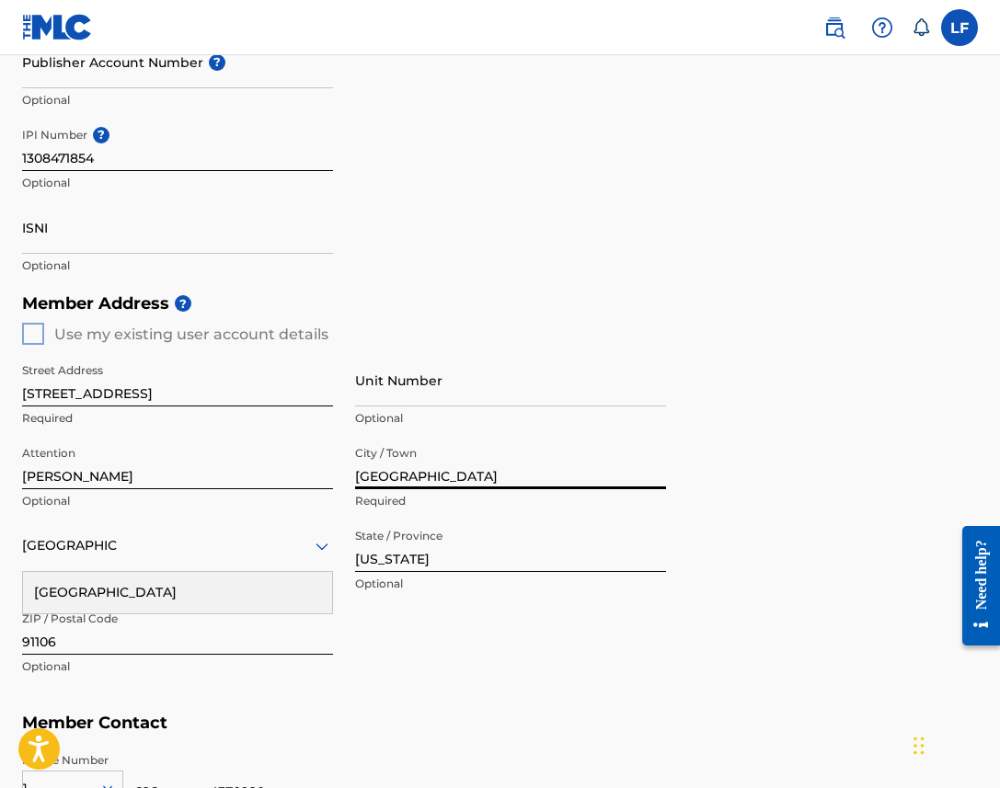
scroll to position [818, 0]
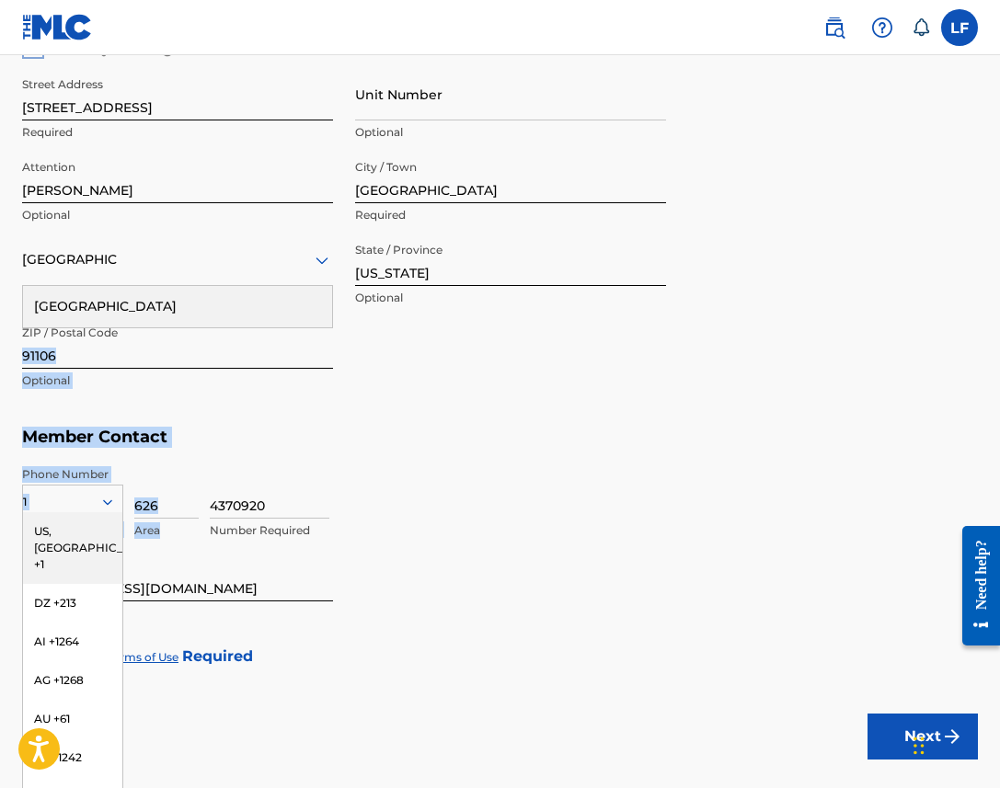
drag, startPoint x: 386, startPoint y: 475, endPoint x: 186, endPoint y: 361, distance: 230.2
click at [189, 363] on div "Member Type ? Publisher Required Member Name ? Member name [PERSON_NAME] Requir…" at bounding box center [500, 67] width 956 height 1201
click at [156, 317] on div "[GEOGRAPHIC_DATA]" at bounding box center [177, 306] width 309 height 41
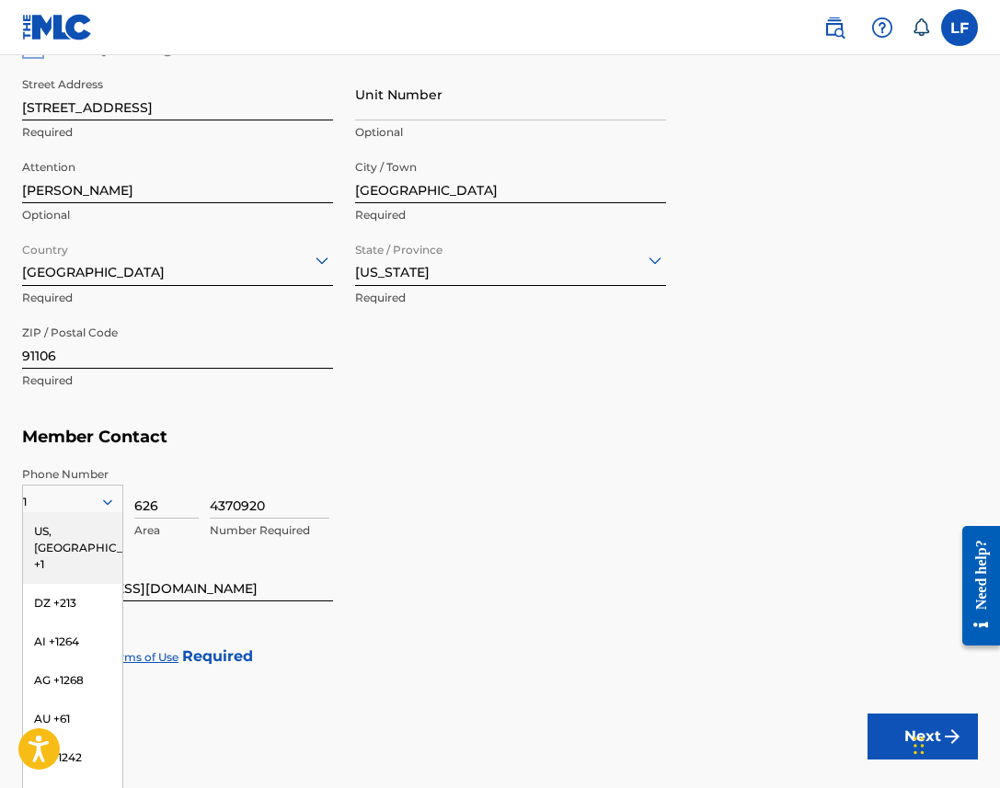
click at [221, 411] on div "Member Address ? Use my existing user account details Street Address [STREET_AD…" at bounding box center [500, 208] width 956 height 420
click at [75, 536] on div "US, [GEOGRAPHIC_DATA] +1" at bounding box center [72, 548] width 99 height 72
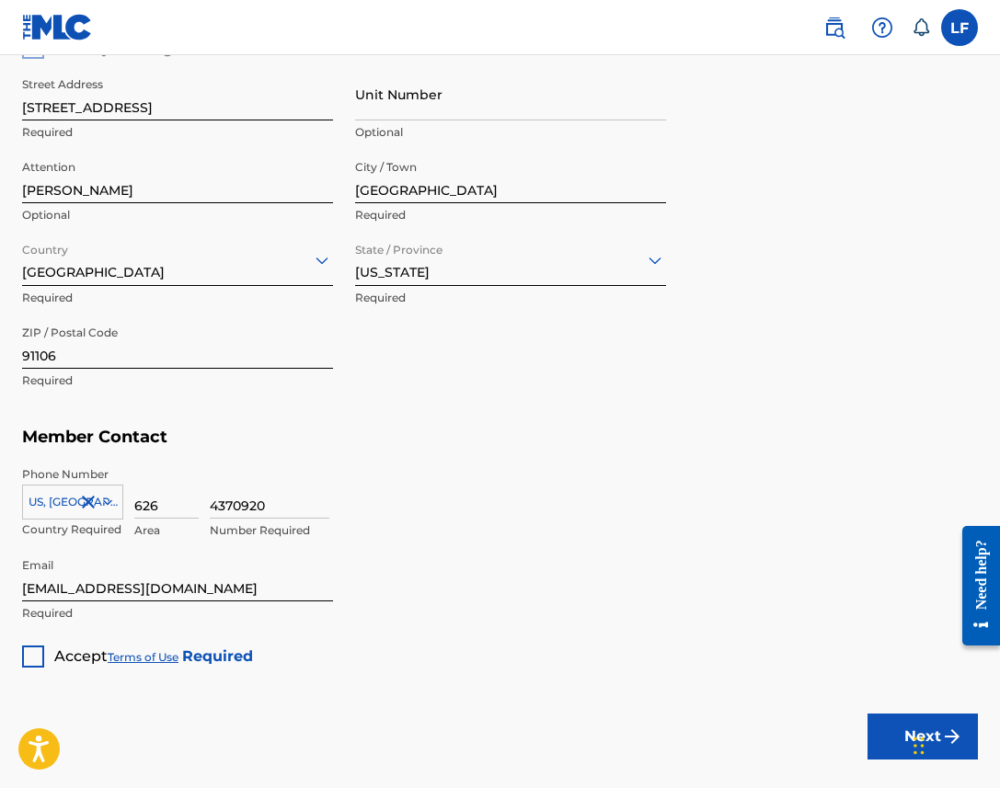
click at [51, 609] on p "Required" at bounding box center [177, 613] width 311 height 17
click at [70, 586] on input "[EMAIL_ADDRESS][DOMAIN_NAME]" at bounding box center [177, 575] width 311 height 52
type input "[EMAIL_ADDRESS][DOMAIN_NAME]"
click at [40, 647] on div at bounding box center [33, 657] width 22 height 22
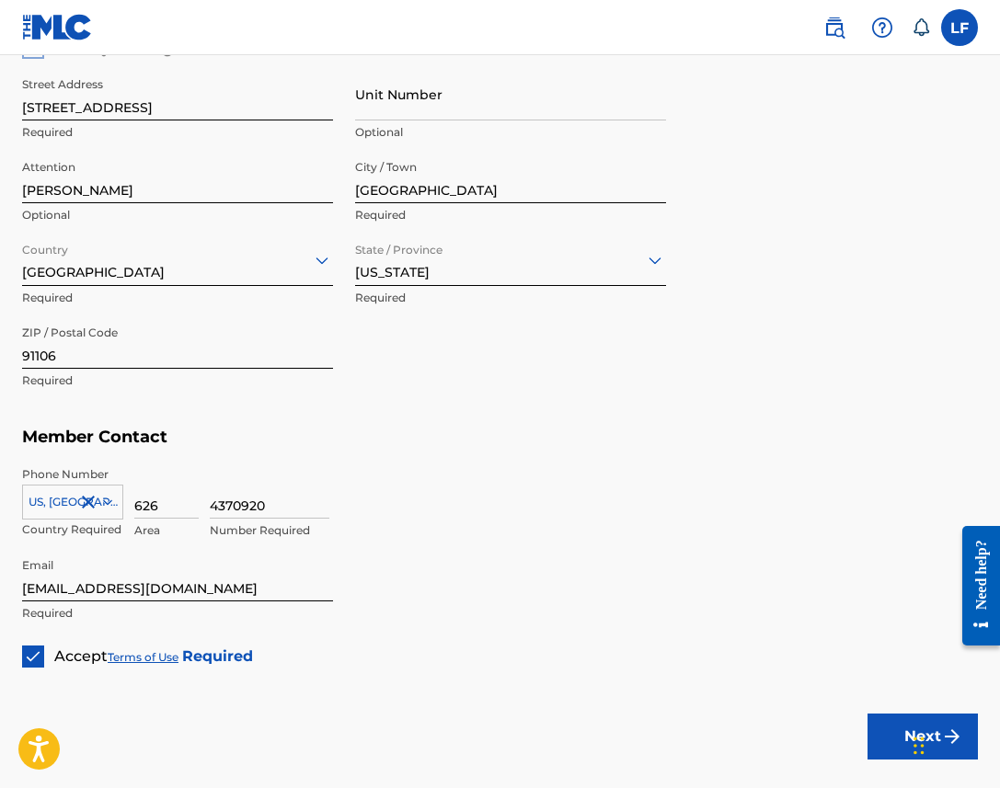
scroll to position [923, 0]
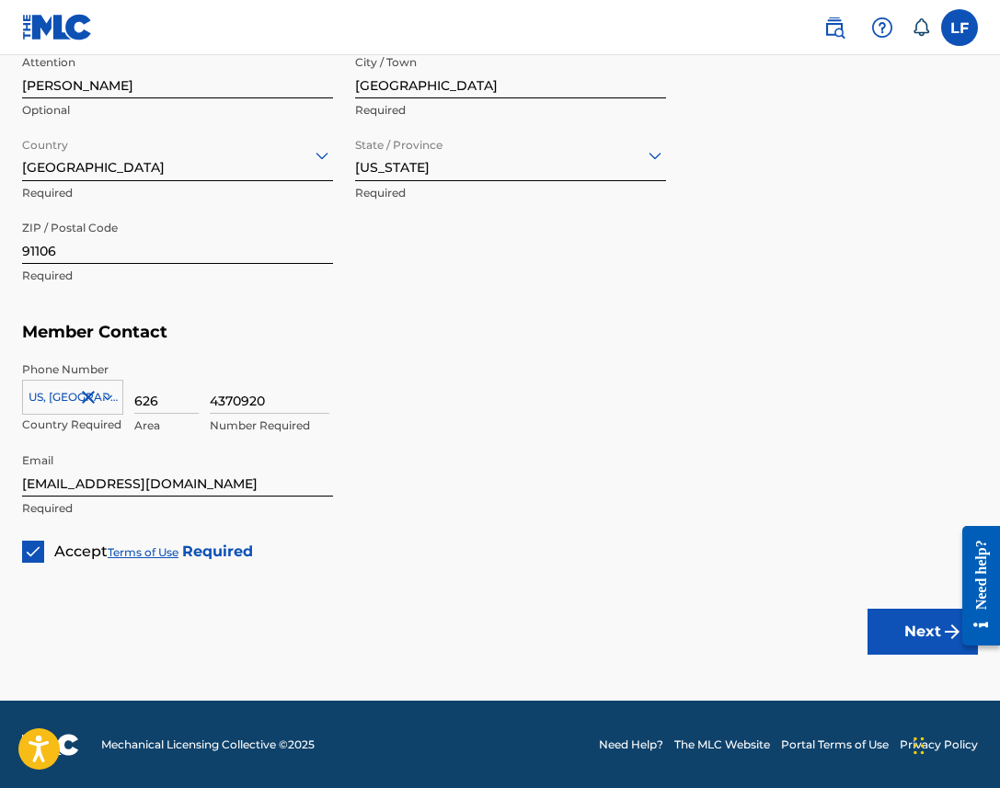
click at [903, 654] on div "Next" at bounding box center [922, 632] width 110 height 138
click at [903, 645] on button "Next" at bounding box center [922, 632] width 110 height 46
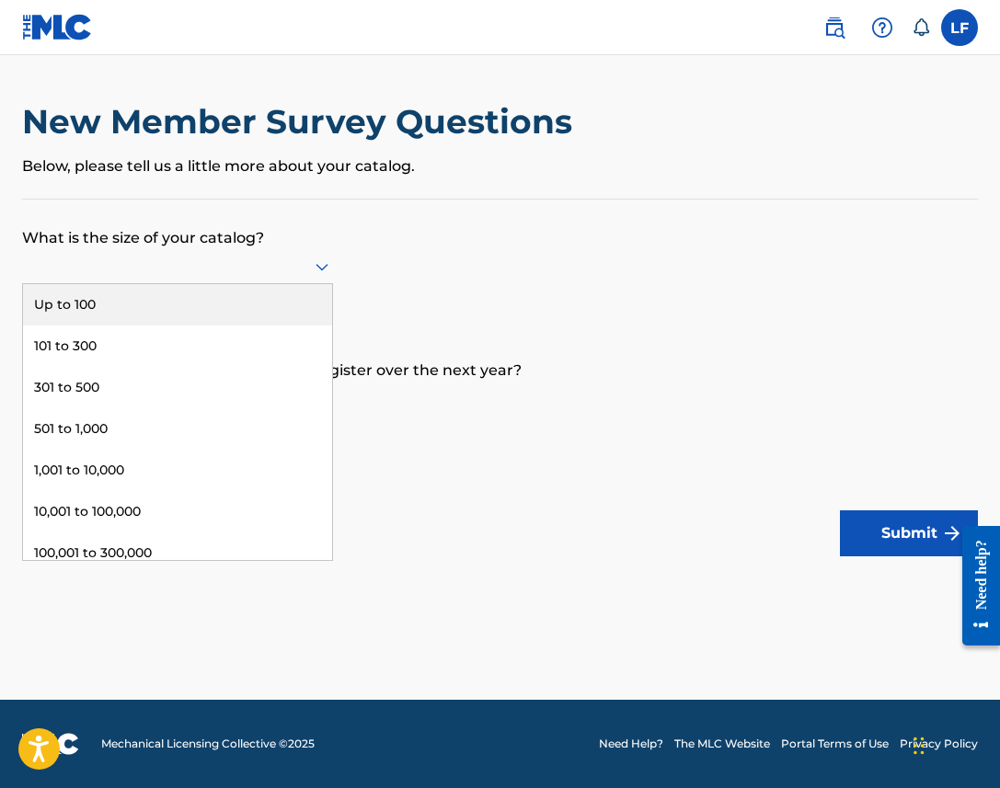
click at [291, 273] on div at bounding box center [177, 266] width 311 height 23
click at [224, 310] on div "Up to 100" at bounding box center [177, 304] width 309 height 41
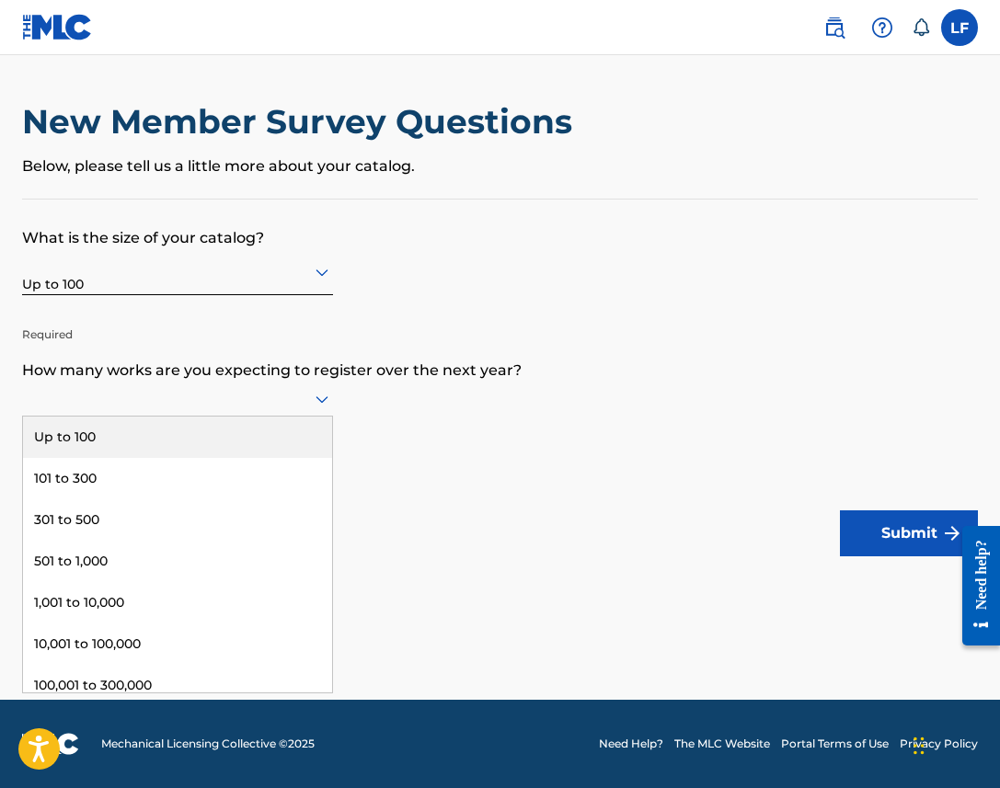
click at [202, 391] on div at bounding box center [177, 398] width 311 height 23
click at [182, 443] on div "Up to 100" at bounding box center [177, 437] width 309 height 41
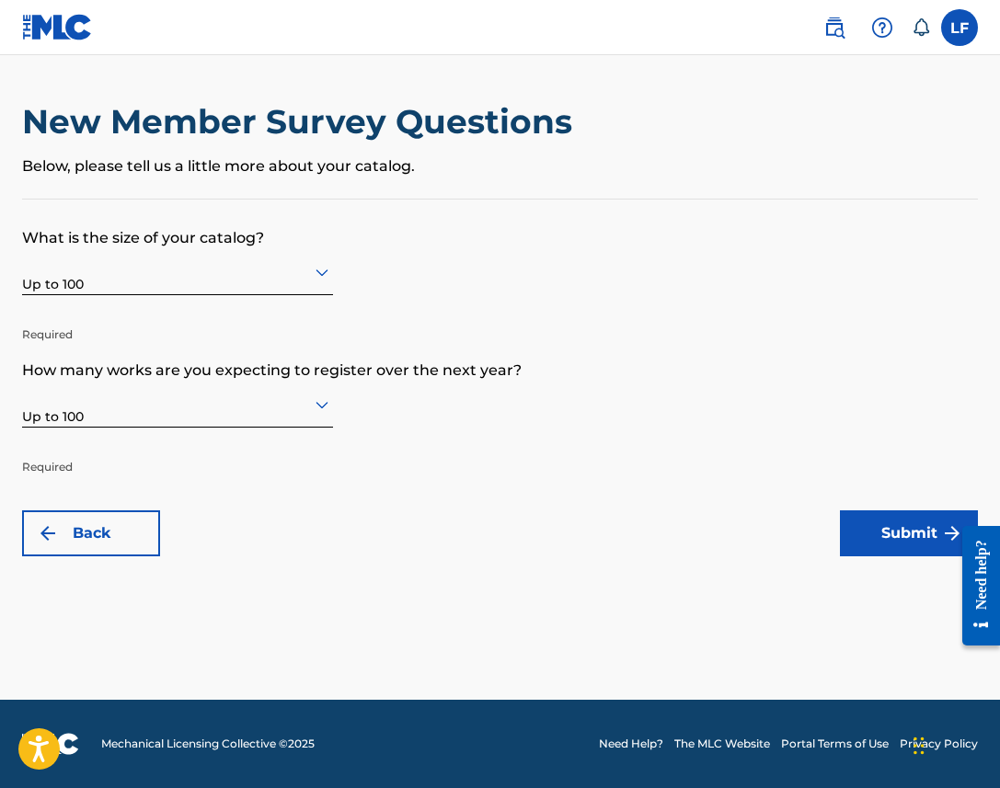
click at [863, 519] on button "Submit" at bounding box center [909, 533] width 138 height 46
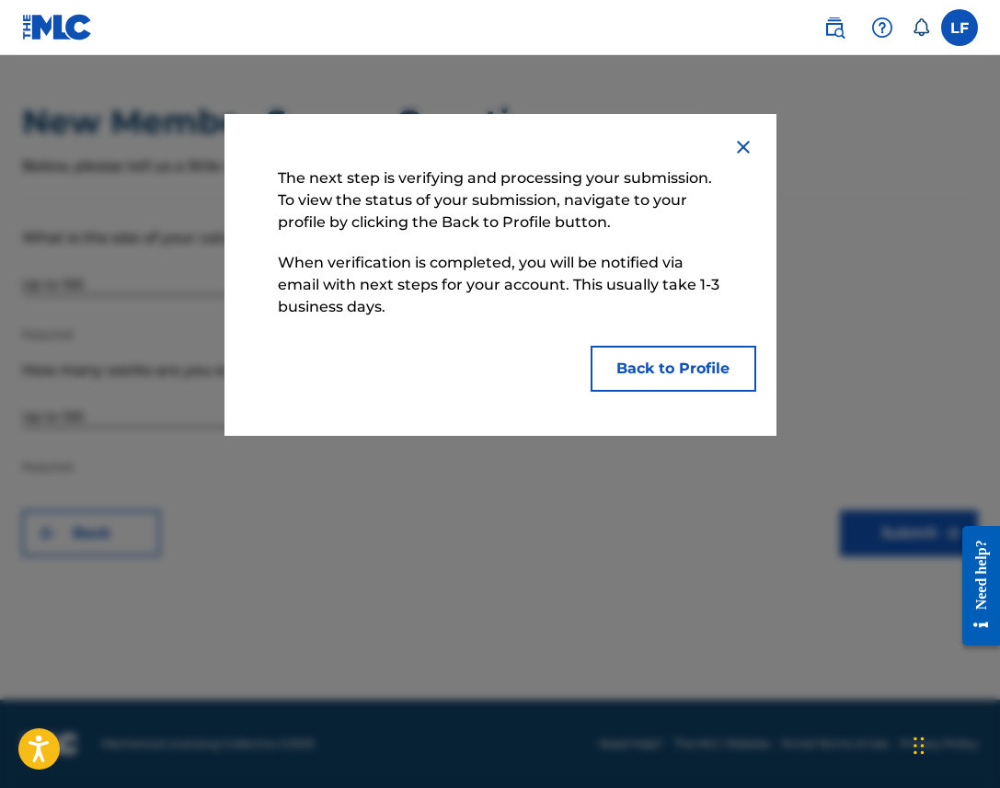
click at [647, 367] on button "Back to Profile" at bounding box center [673, 369] width 166 height 46
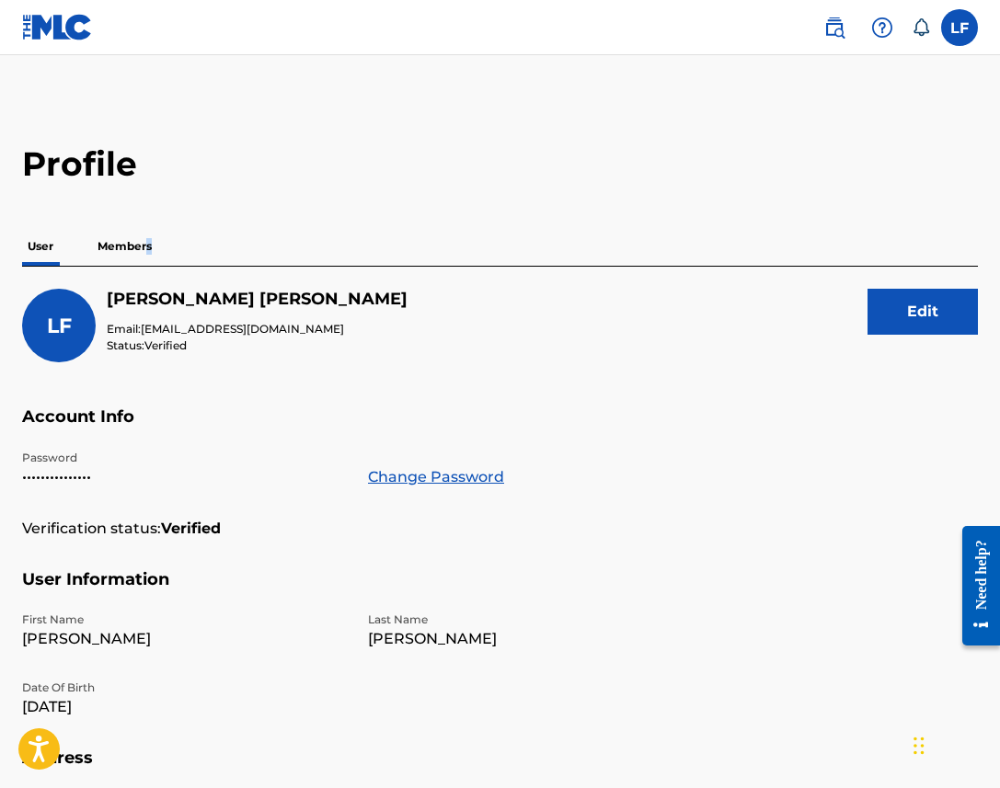
click at [149, 244] on p "Members" at bounding box center [124, 246] width 65 height 39
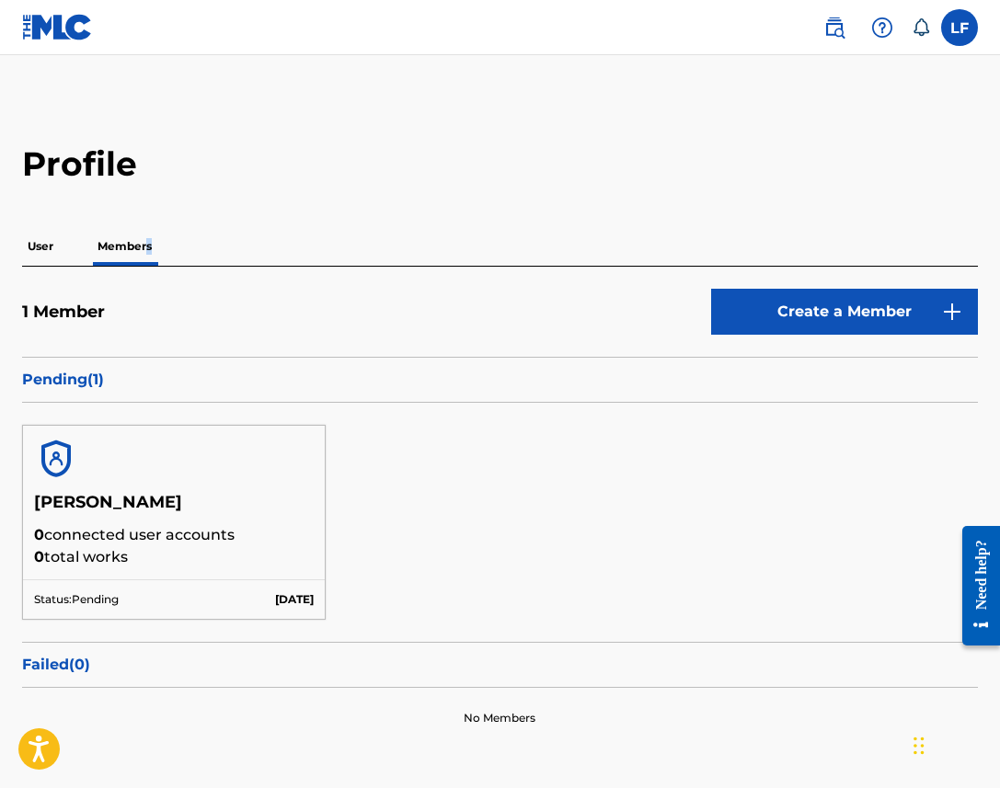
click at [773, 315] on link "Create a Member" at bounding box center [844, 312] width 267 height 46
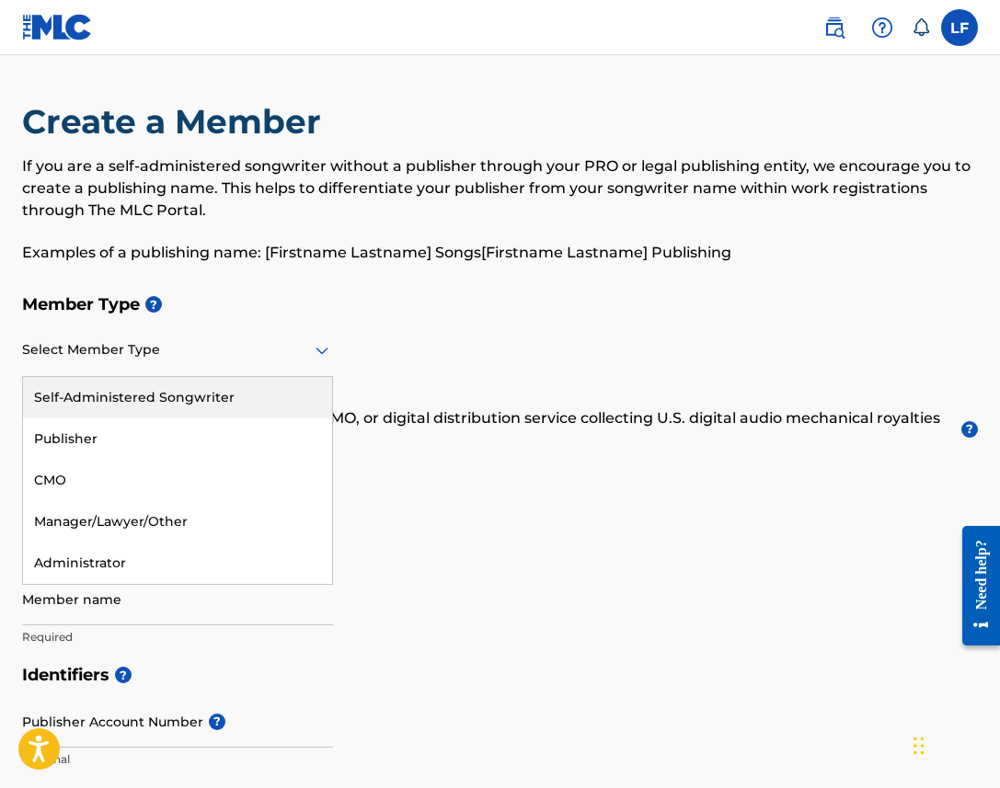
click at [252, 368] on div "Select Member Type" at bounding box center [177, 351] width 311 height 52
click at [202, 385] on div "Self-Administered Songwriter" at bounding box center [177, 397] width 309 height 41
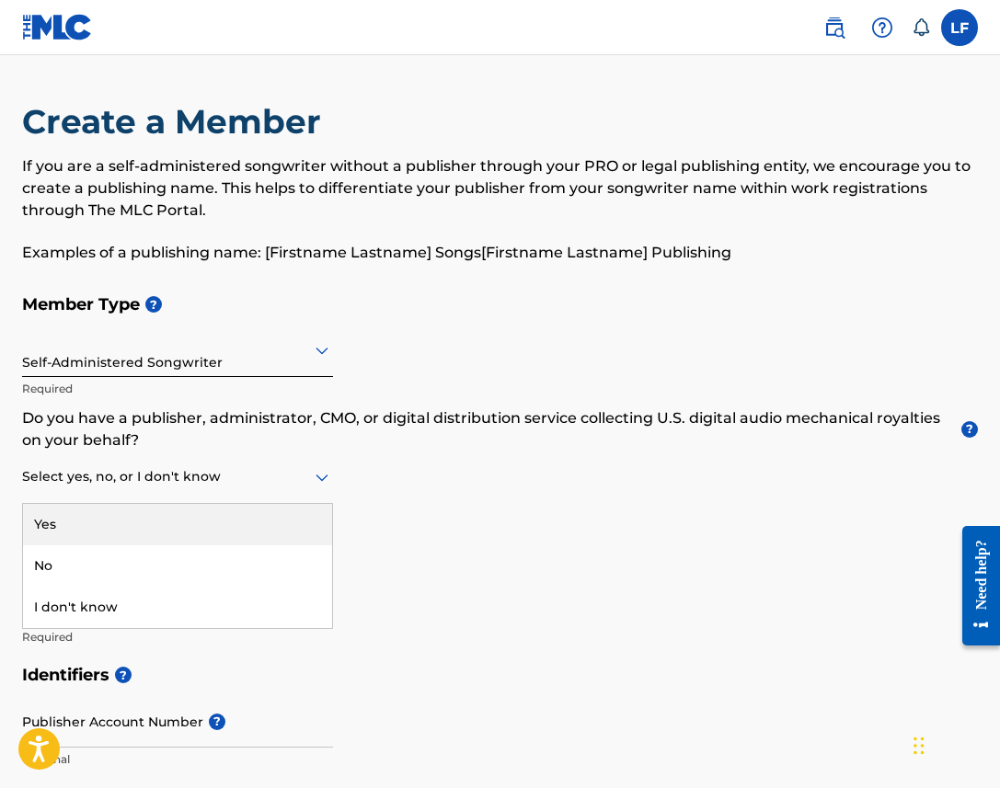
click at [194, 475] on div at bounding box center [177, 476] width 311 height 23
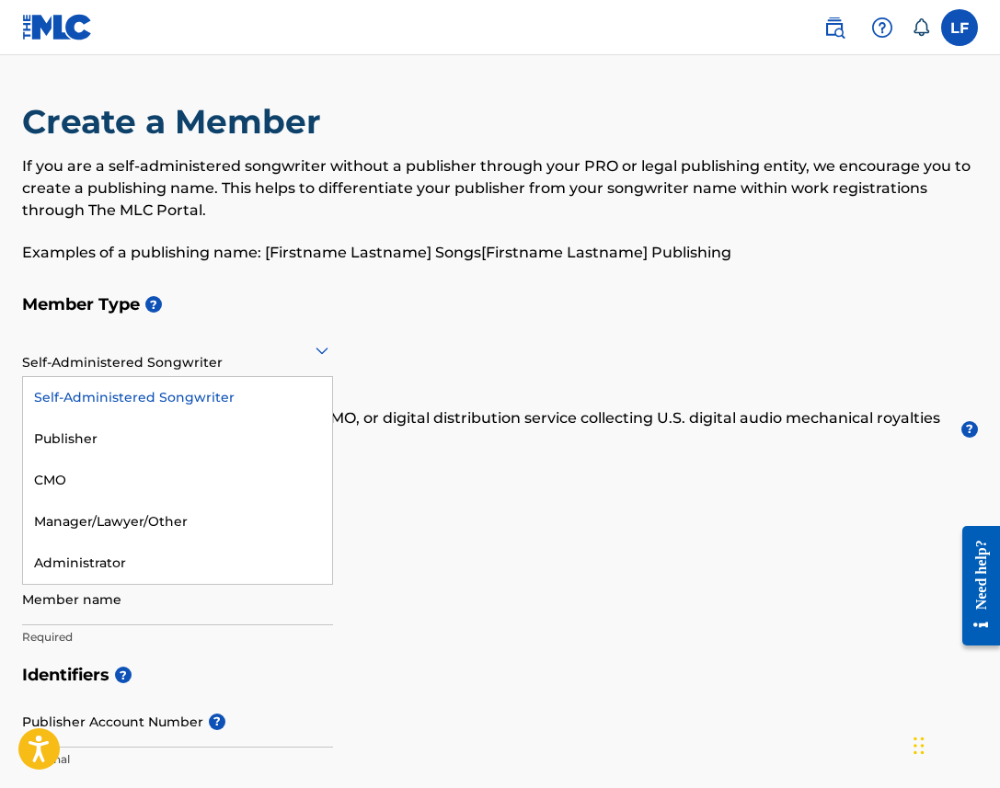
click at [219, 372] on div "Self-Administered Songwriter" at bounding box center [177, 349] width 311 height 45
click at [176, 429] on div "Publisher" at bounding box center [177, 438] width 309 height 41
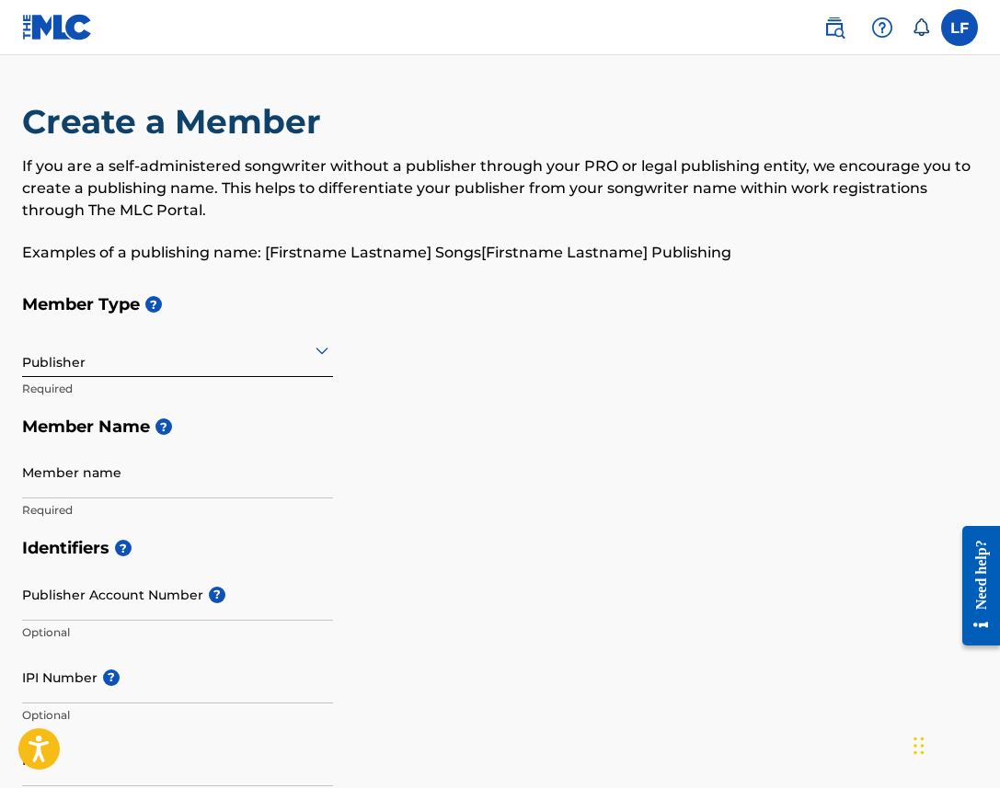
click at [265, 343] on div at bounding box center [177, 349] width 311 height 23
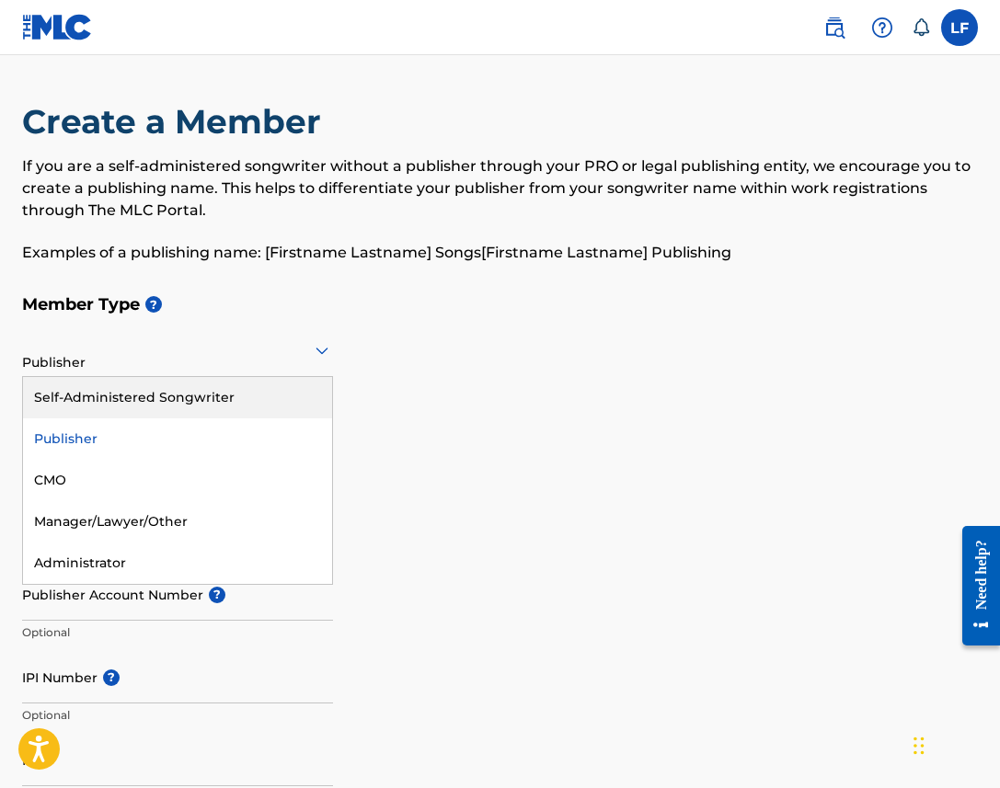
click at [209, 393] on div "Self-Administered Songwriter" at bounding box center [177, 397] width 309 height 41
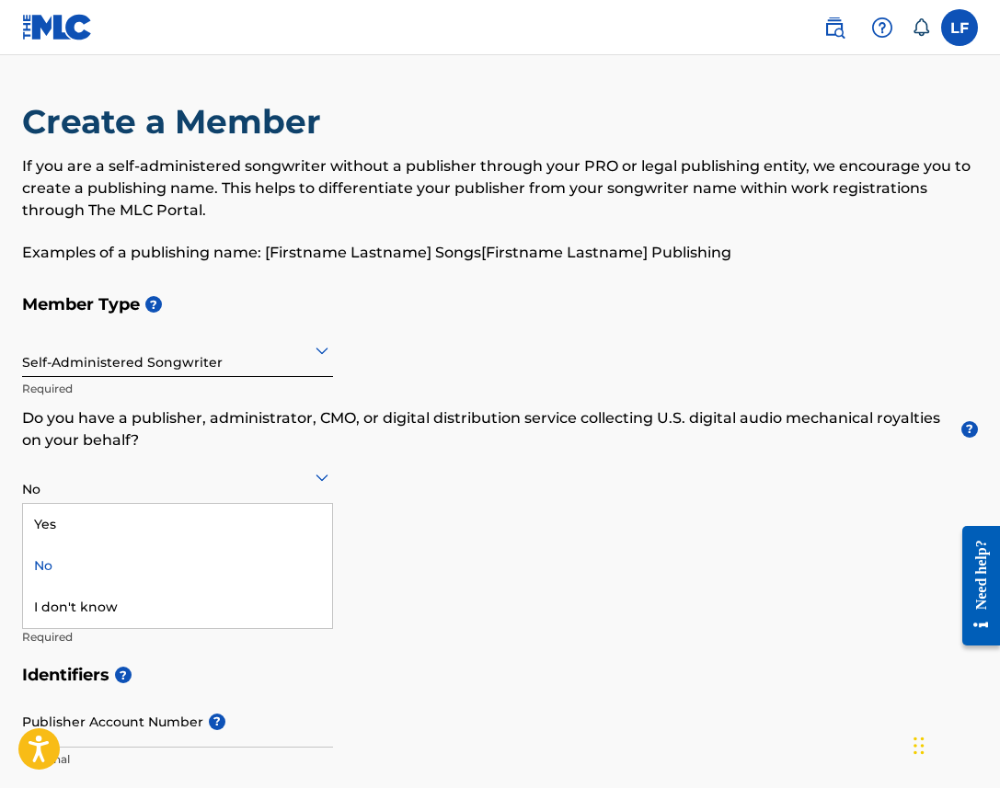
click at [126, 485] on div at bounding box center [177, 476] width 311 height 23
click at [442, 534] on h5 "Member Name ?" at bounding box center [500, 554] width 956 height 40
click at [201, 479] on div at bounding box center [177, 476] width 311 height 23
drag, startPoint x: 177, startPoint y: 583, endPoint x: 174, endPoint y: 600, distance: 17.0
click at [174, 600] on div "Yes No I don't know" at bounding box center [177, 566] width 309 height 124
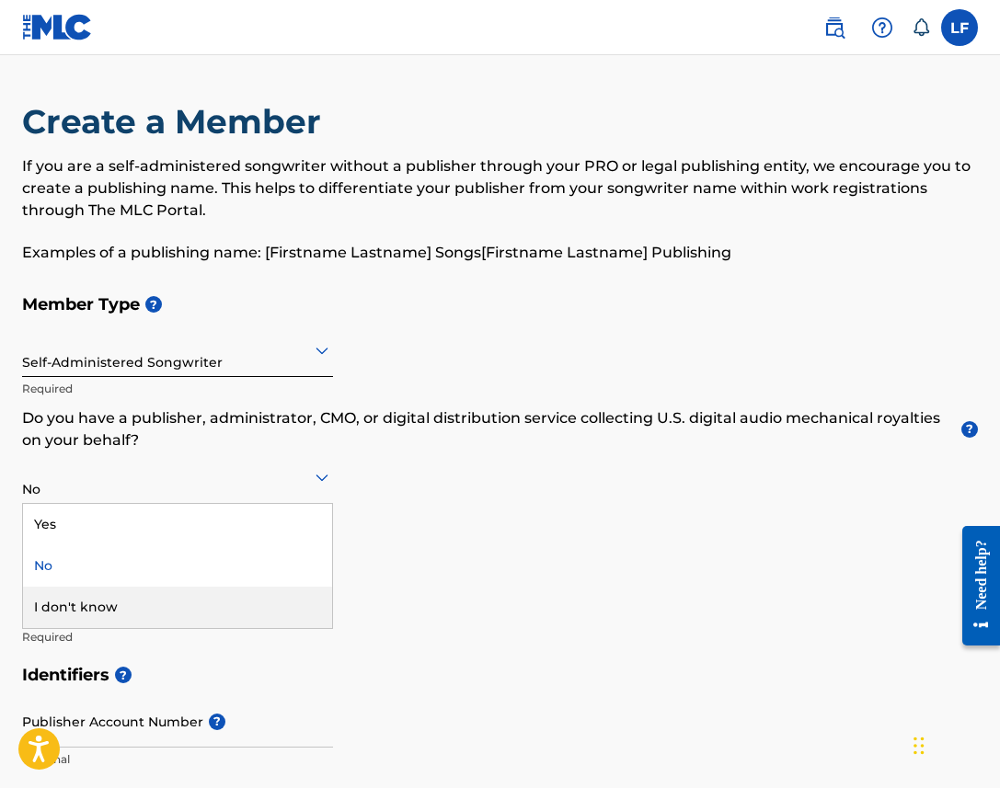
click at [174, 600] on div "I don't know" at bounding box center [177, 607] width 309 height 41
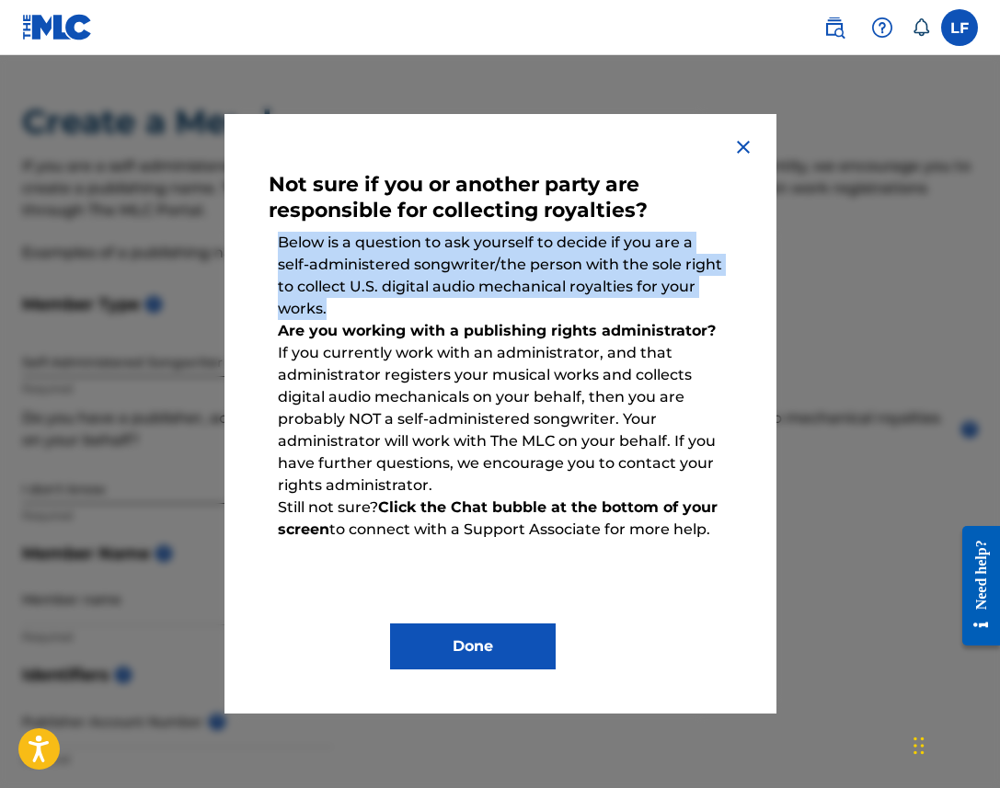
drag, startPoint x: 277, startPoint y: 238, endPoint x: 330, endPoint y: 318, distance: 96.2
click at [330, 318] on div "Not sure if you or another party are responsible for collecting royalties? Belo…" at bounding box center [501, 413] width 464 height 511
click at [342, 307] on p "Below is a question to ask yourself to decide if you are a self-administered so…" at bounding box center [501, 276] width 464 height 107
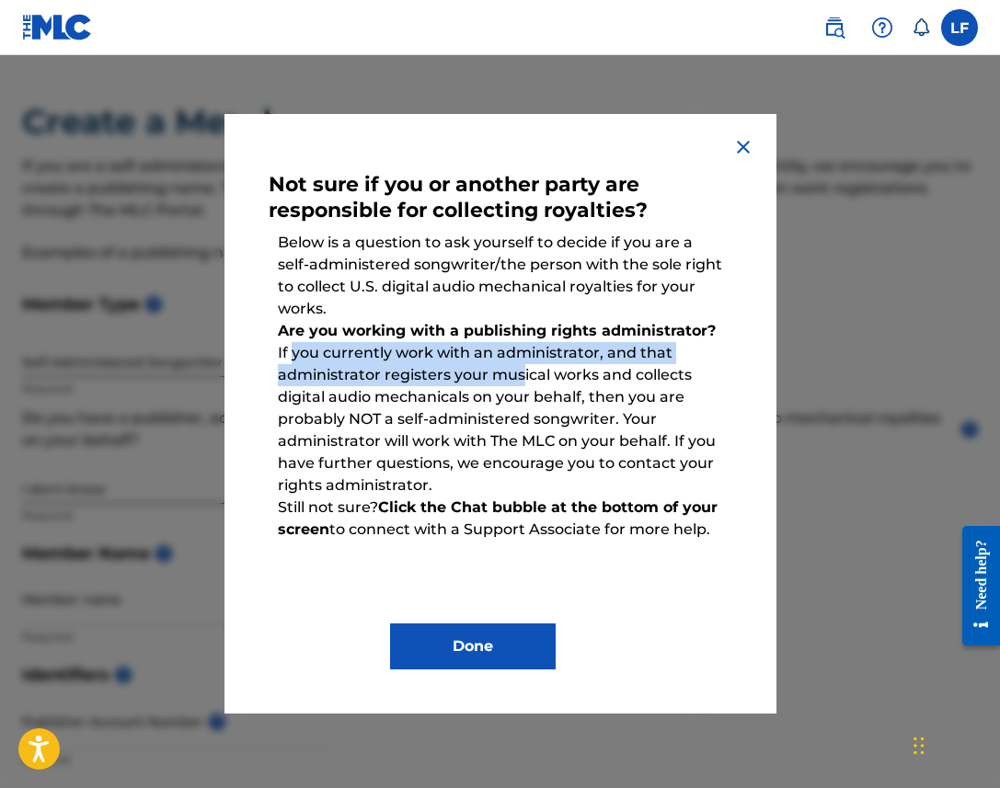
drag, startPoint x: 279, startPoint y: 351, endPoint x: 521, endPoint y: 365, distance: 242.3
click at [521, 365] on p "Are you working with a publishing rights administrator? If you currently work w…" at bounding box center [501, 408] width 464 height 195
click at [453, 378] on p "Are you working with a publishing rights administrator? If you currently work w…" at bounding box center [501, 408] width 464 height 195
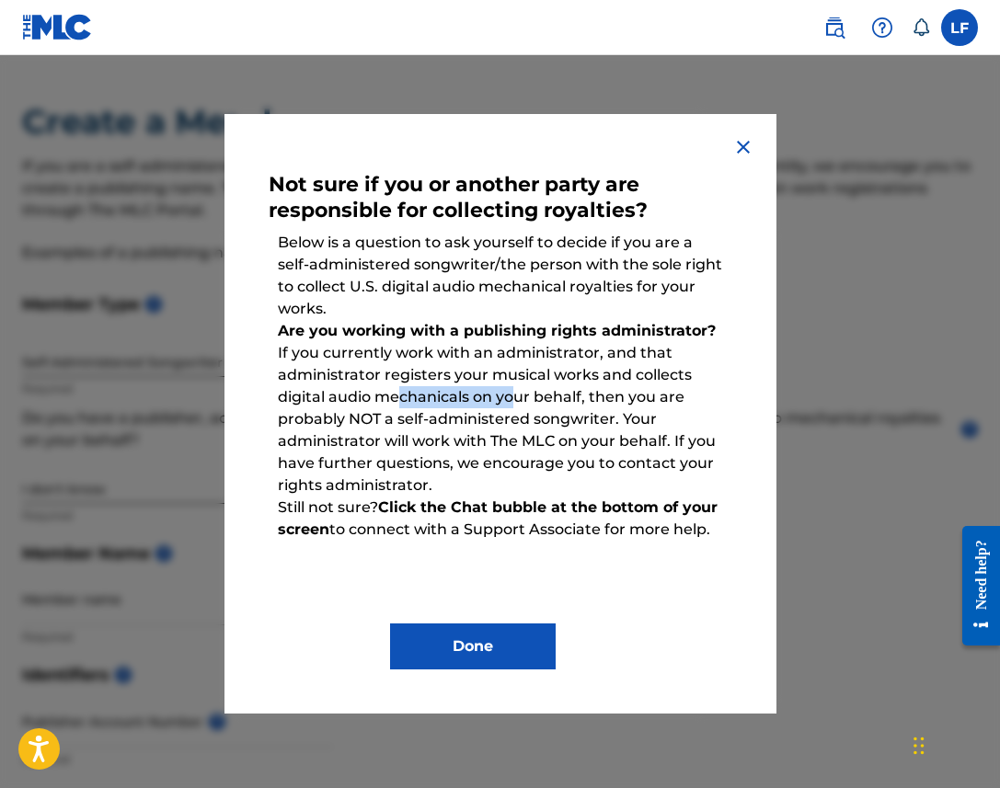
drag, startPoint x: 397, startPoint y: 400, endPoint x: 510, endPoint y: 401, distance: 113.1
click at [509, 400] on p "Are you working with a publishing rights administrator? If you currently work w…" at bounding box center [501, 408] width 464 height 195
click at [510, 401] on p "Are you working with a publishing rights administrator? If you currently work w…" at bounding box center [501, 408] width 464 height 195
drag, startPoint x: 337, startPoint y: 423, endPoint x: 493, endPoint y: 423, distance: 156.3
click at [493, 423] on p "Are you working with a publishing rights administrator? If you currently work w…" at bounding box center [501, 408] width 464 height 195
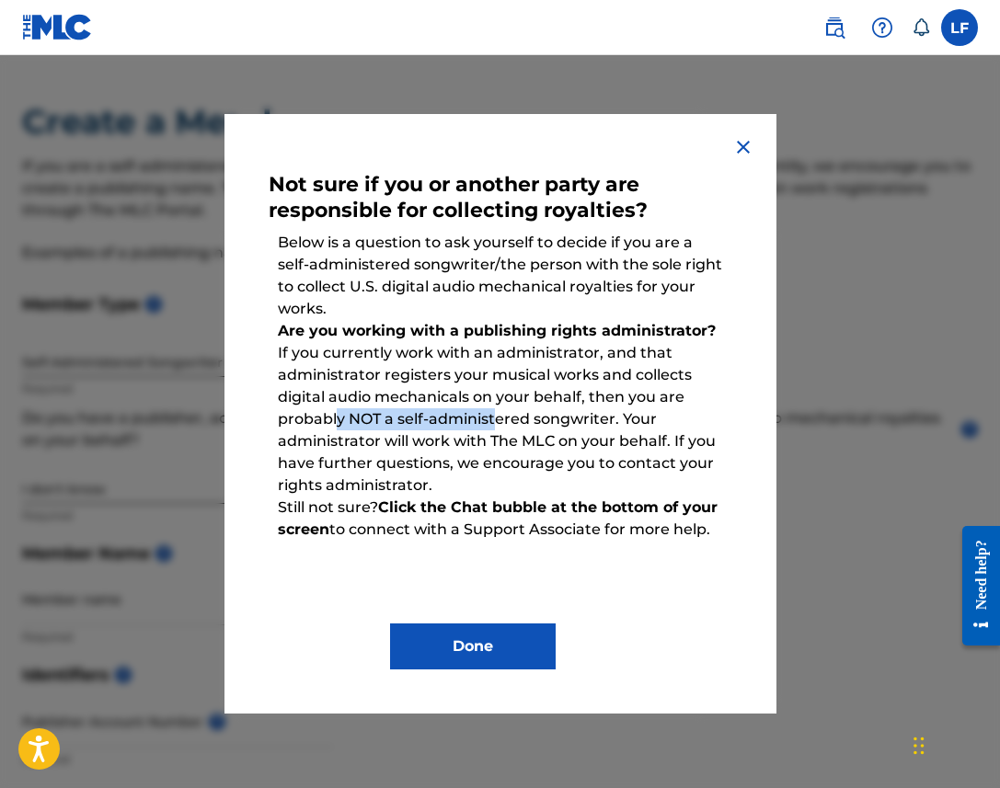
click at [493, 423] on p "Are you working with a publishing rights administrator? If you currently work w…" at bounding box center [501, 408] width 464 height 195
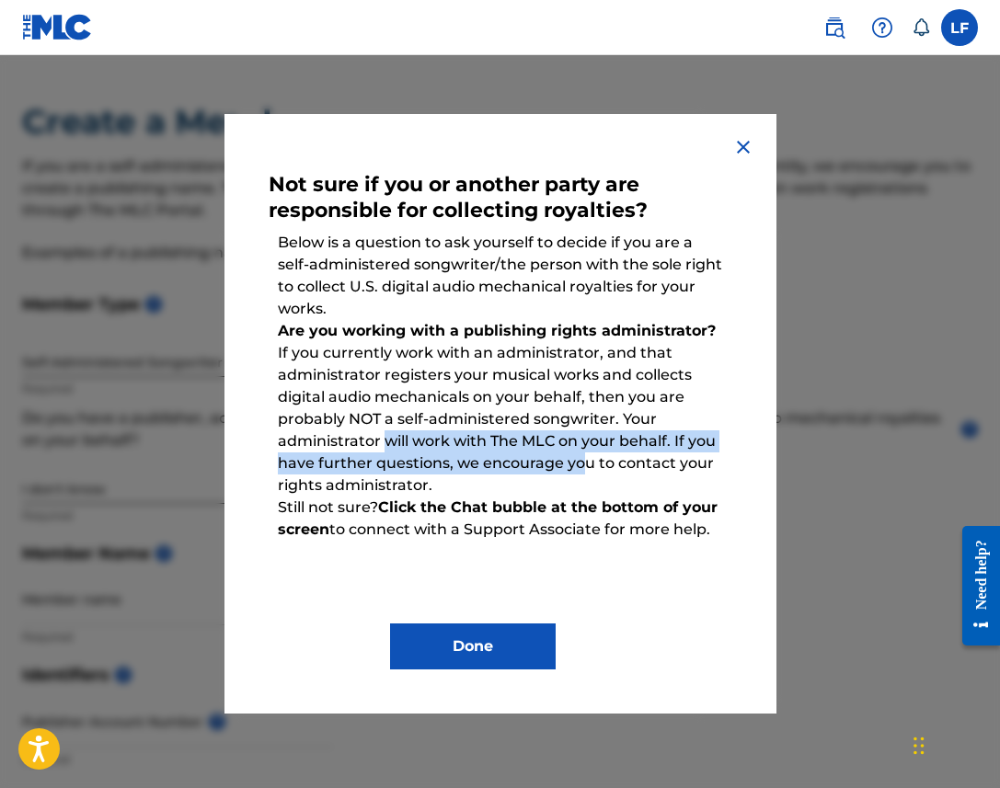
drag, startPoint x: 383, startPoint y: 449, endPoint x: 582, endPoint y: 453, distance: 198.7
click at [582, 453] on p "Are you working with a publishing rights administrator? If you currently work w…" at bounding box center [501, 408] width 464 height 195
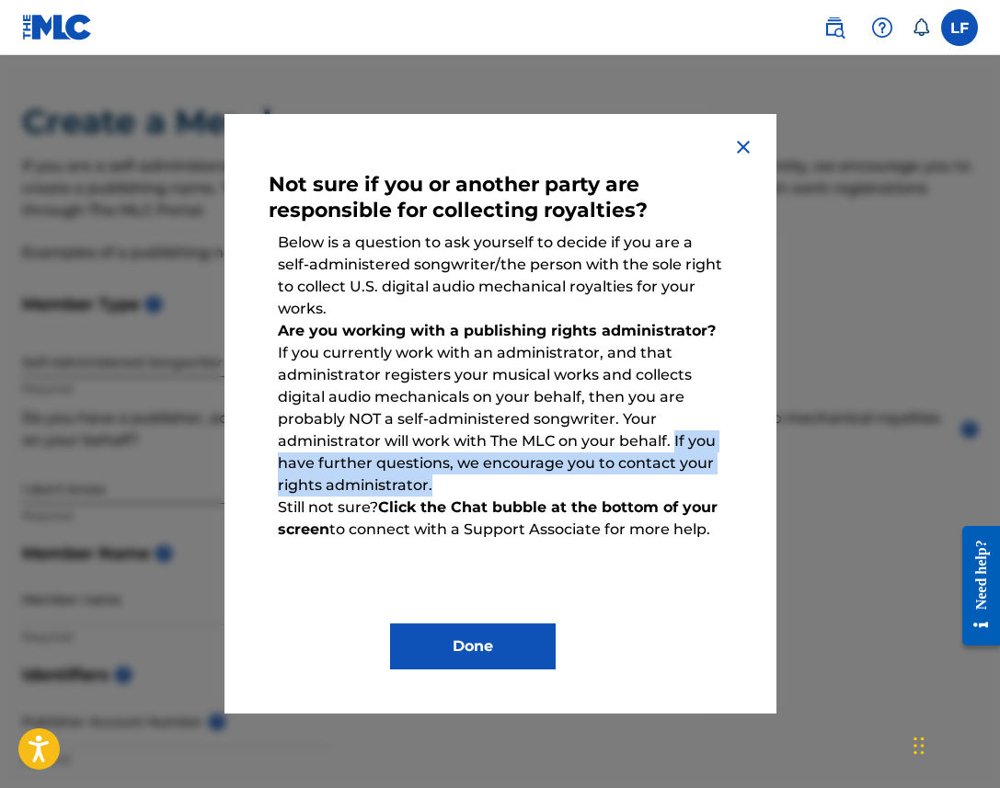
drag, startPoint x: 676, startPoint y: 442, endPoint x: 521, endPoint y: 477, distance: 158.4
click at [521, 477] on p "Are you working with a publishing rights administrator? If you currently work w…" at bounding box center [501, 408] width 464 height 195
click at [522, 477] on p "Are you working with a publishing rights administrator? If you currently work w…" at bounding box center [501, 408] width 464 height 195
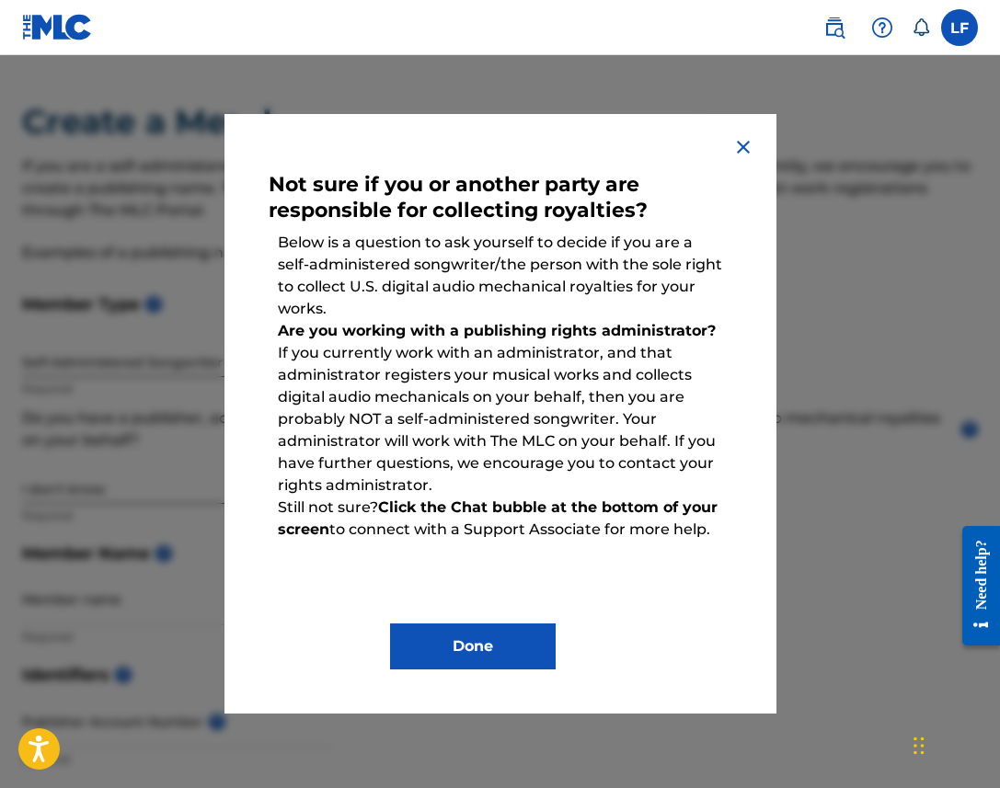
click at [508, 632] on button "Done" at bounding box center [473, 647] width 166 height 46
